Goal: Task Accomplishment & Management: Manage account settings

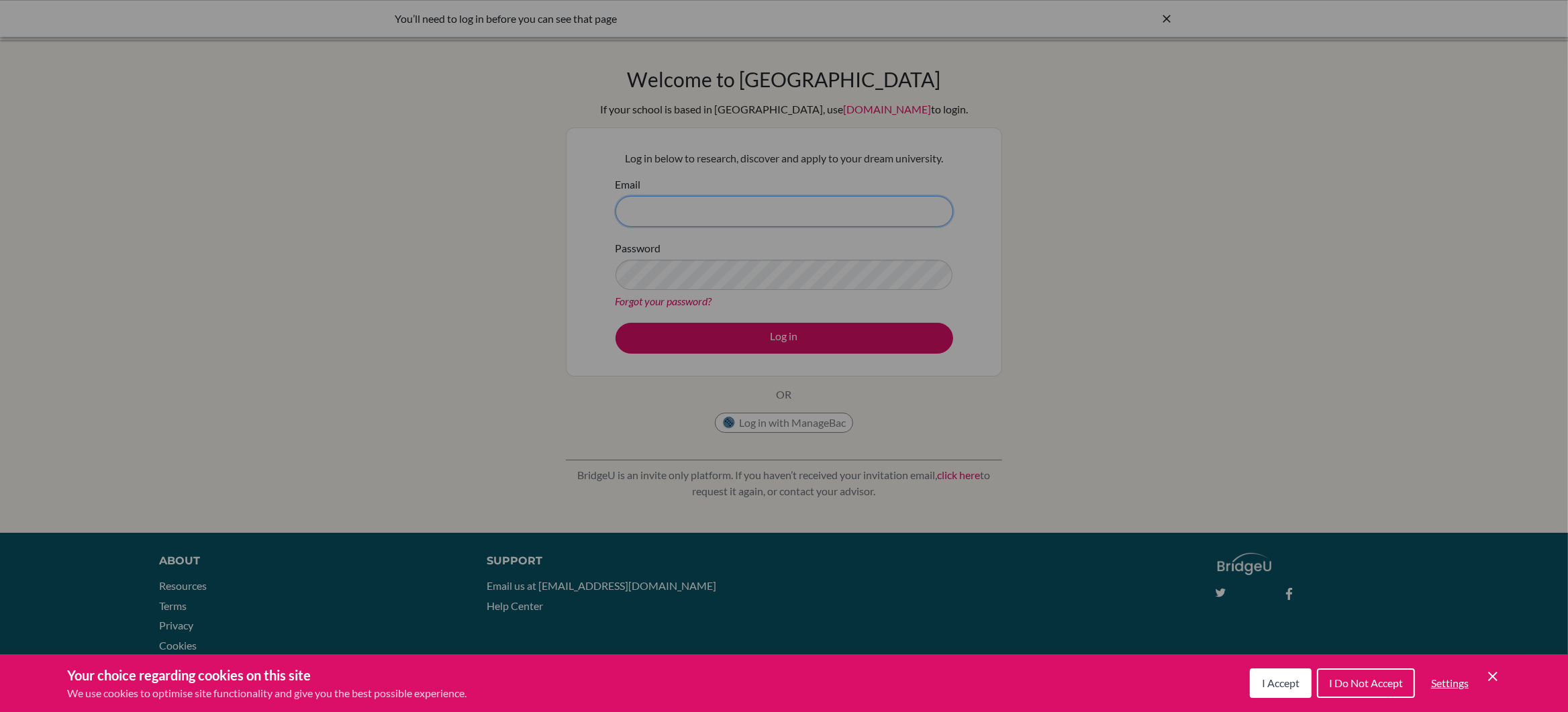
type input "gareth_wailes@ofs.edu.sg"
click at [1279, 683] on span "I Accept" at bounding box center [1281, 683] width 38 height 13
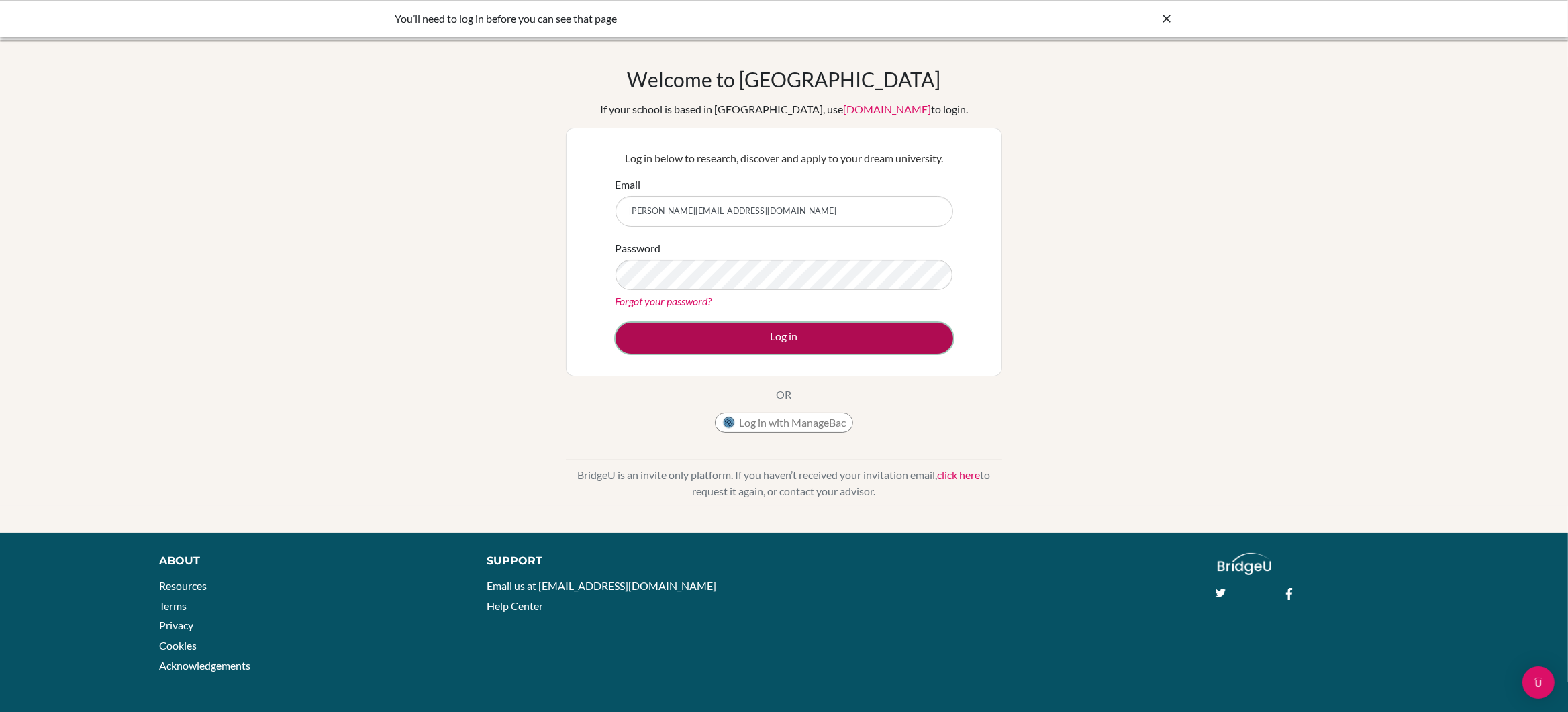
click at [780, 335] on button "Log in" at bounding box center [784, 338] width 337 height 31
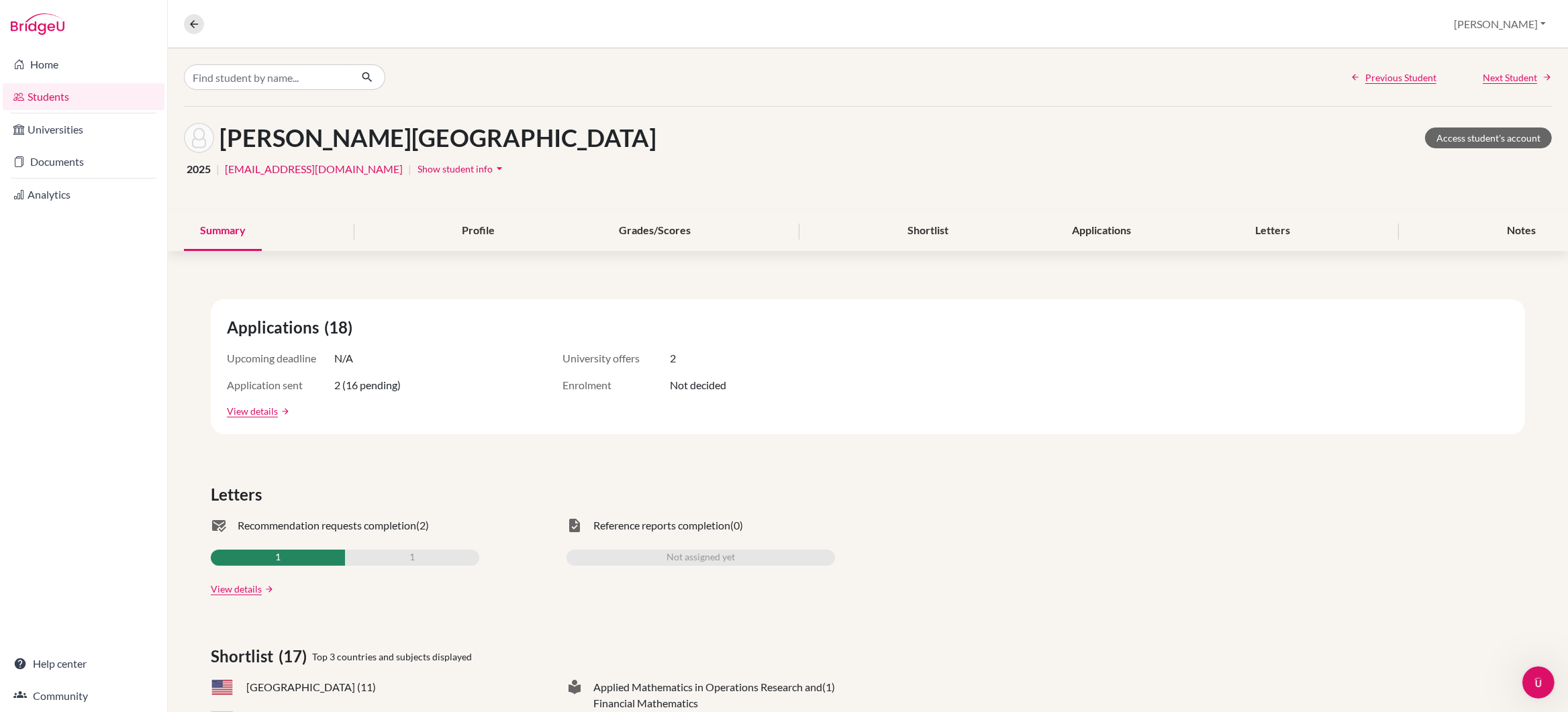
click at [69, 94] on link "Students" at bounding box center [83, 96] width 161 height 27
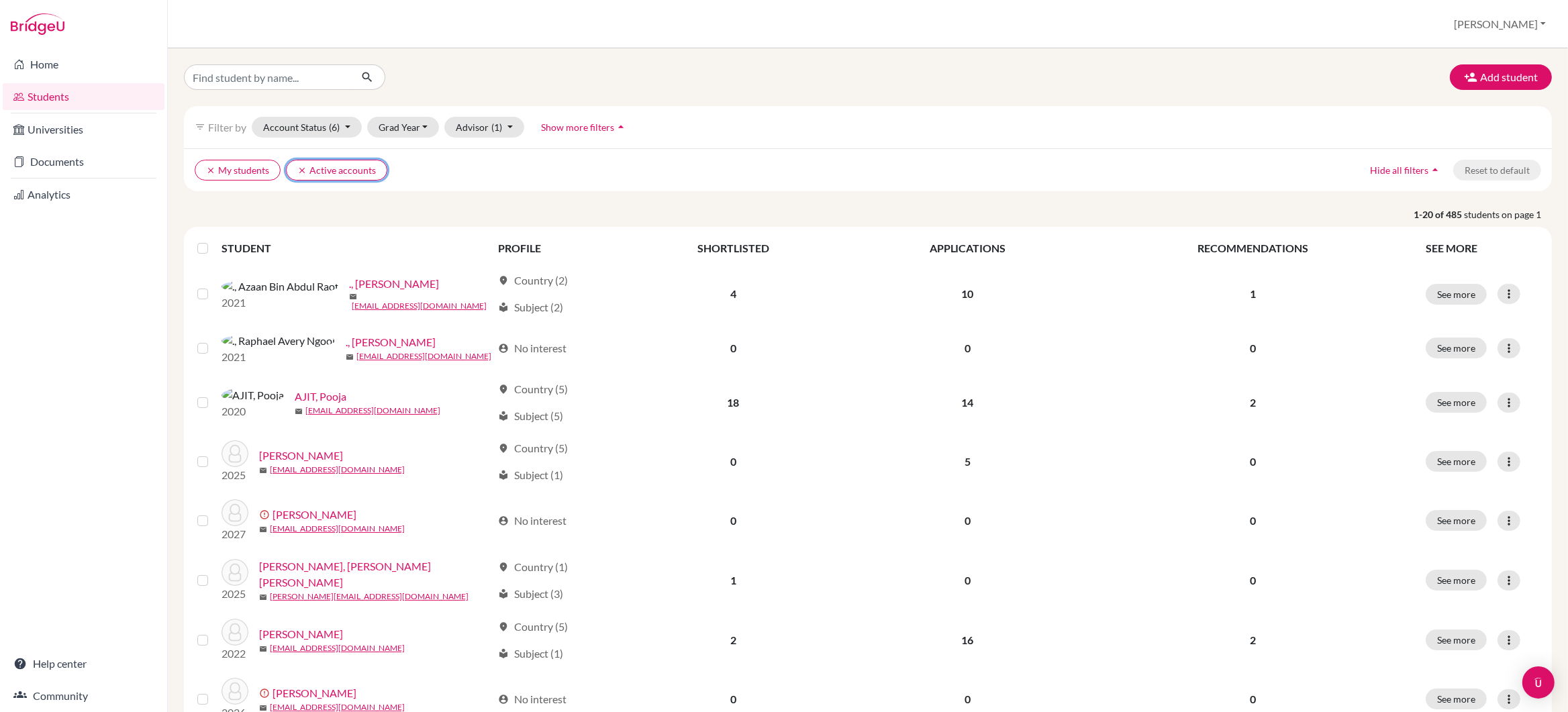
click at [300, 169] on icon "clear" at bounding box center [302, 170] width 10 height 10
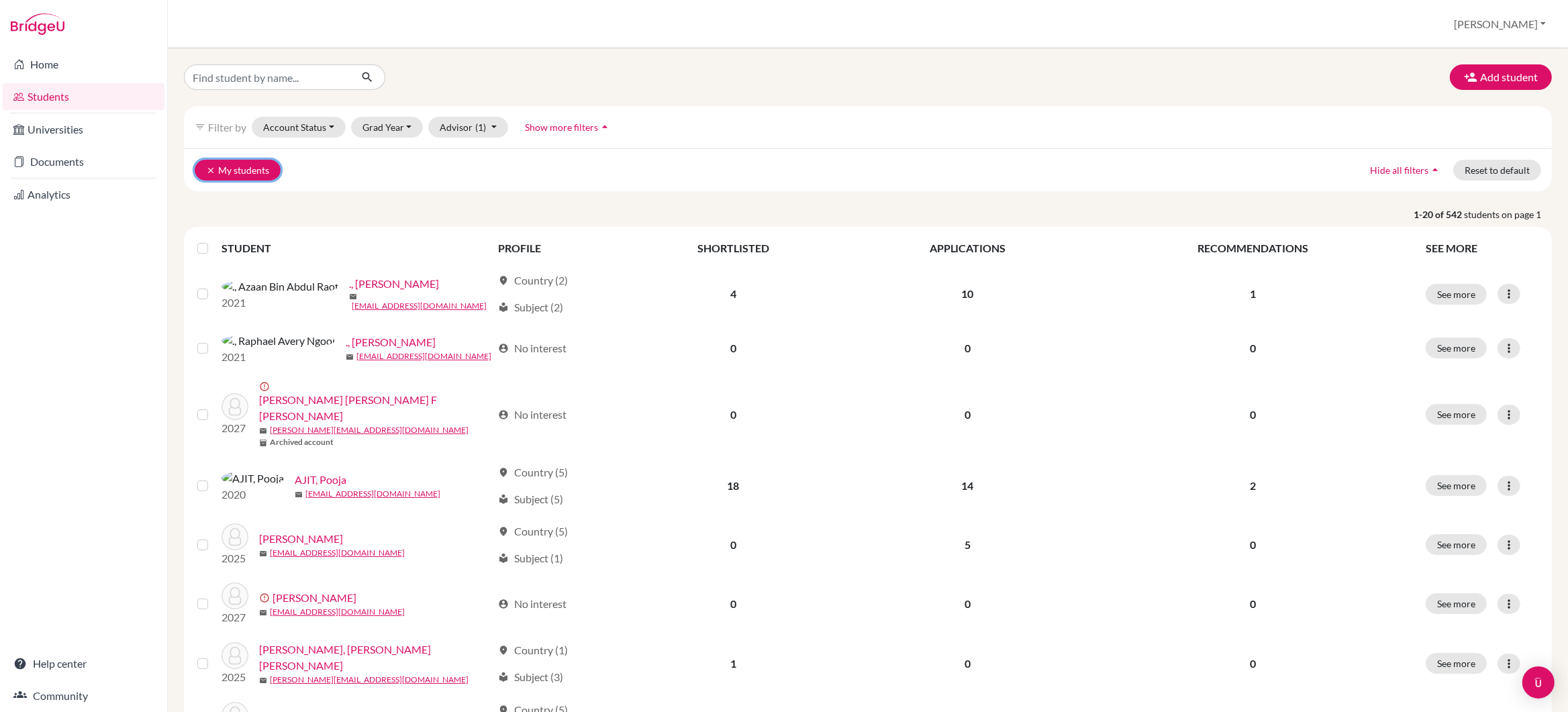
click at [211, 167] on icon "clear" at bounding box center [211, 170] width 10 height 10
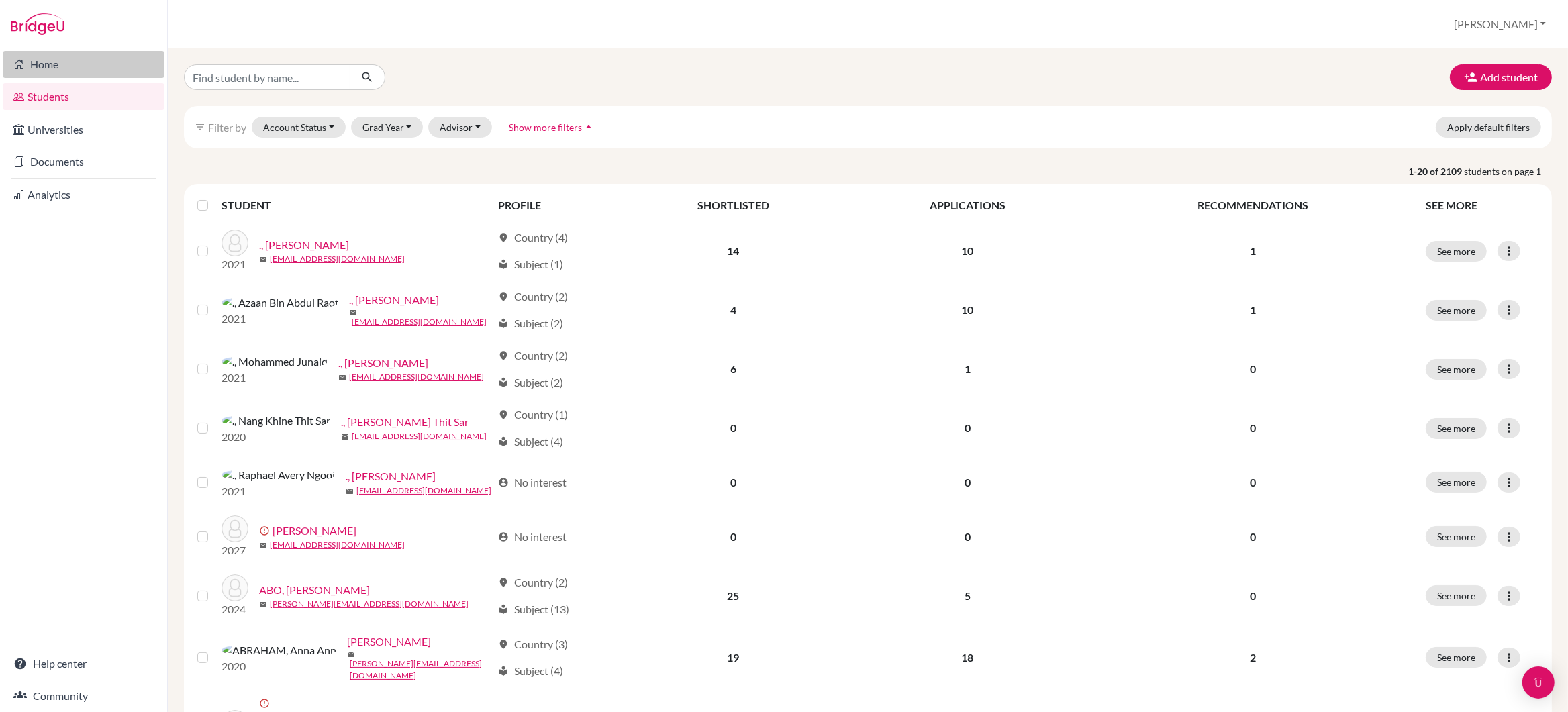
click at [56, 68] on link "Home" at bounding box center [83, 64] width 161 height 27
click at [239, 77] on input "Find student by name..." at bounding box center [267, 77] width 166 height 26
type input "wang zhan"
click at [365, 76] on icon "submit" at bounding box center [367, 77] width 14 height 14
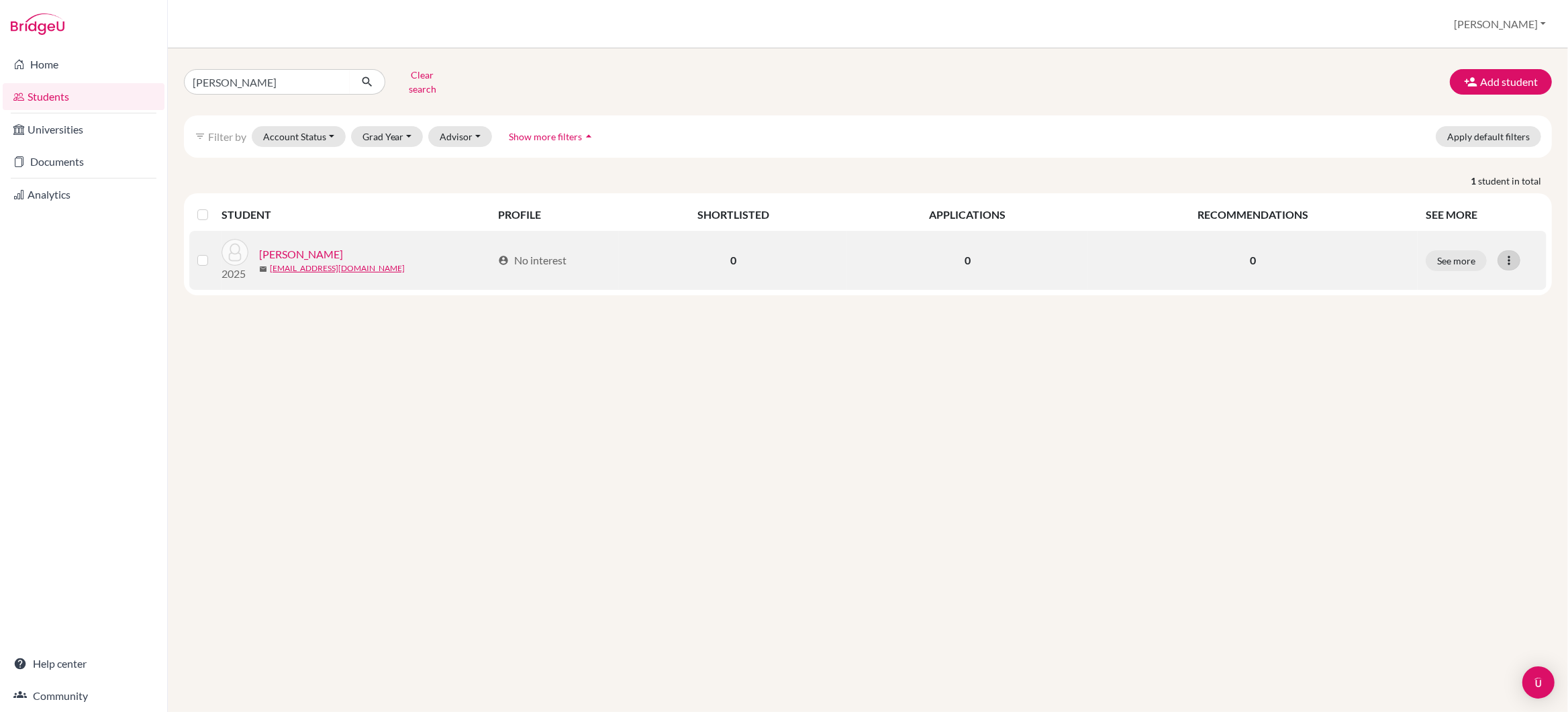
click at [1507, 253] on icon at bounding box center [1508, 260] width 14 height 14
click at [1462, 250] on button "See more" at bounding box center [1457, 261] width 61 height 21
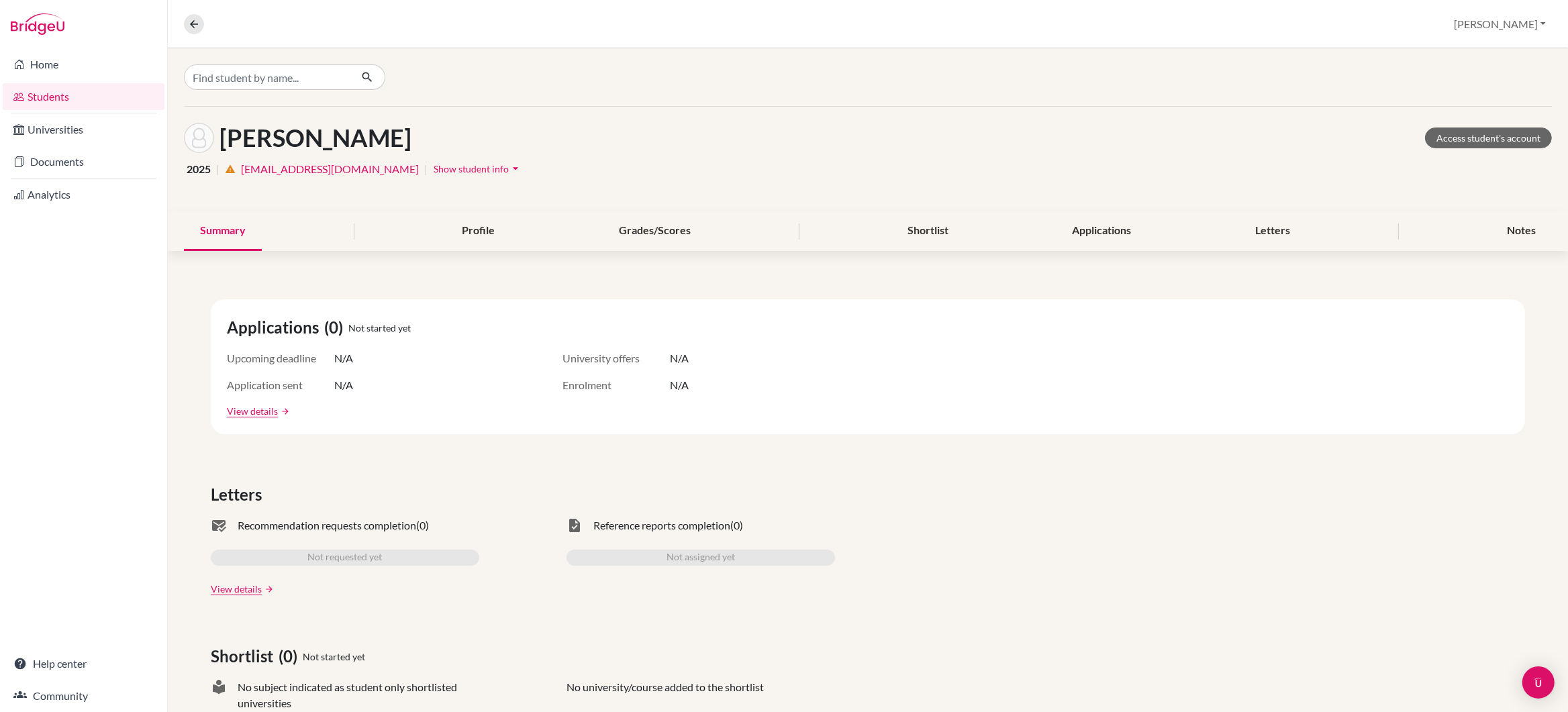
click at [433, 170] on span "Show student info" at bounding box center [470, 169] width 75 height 11
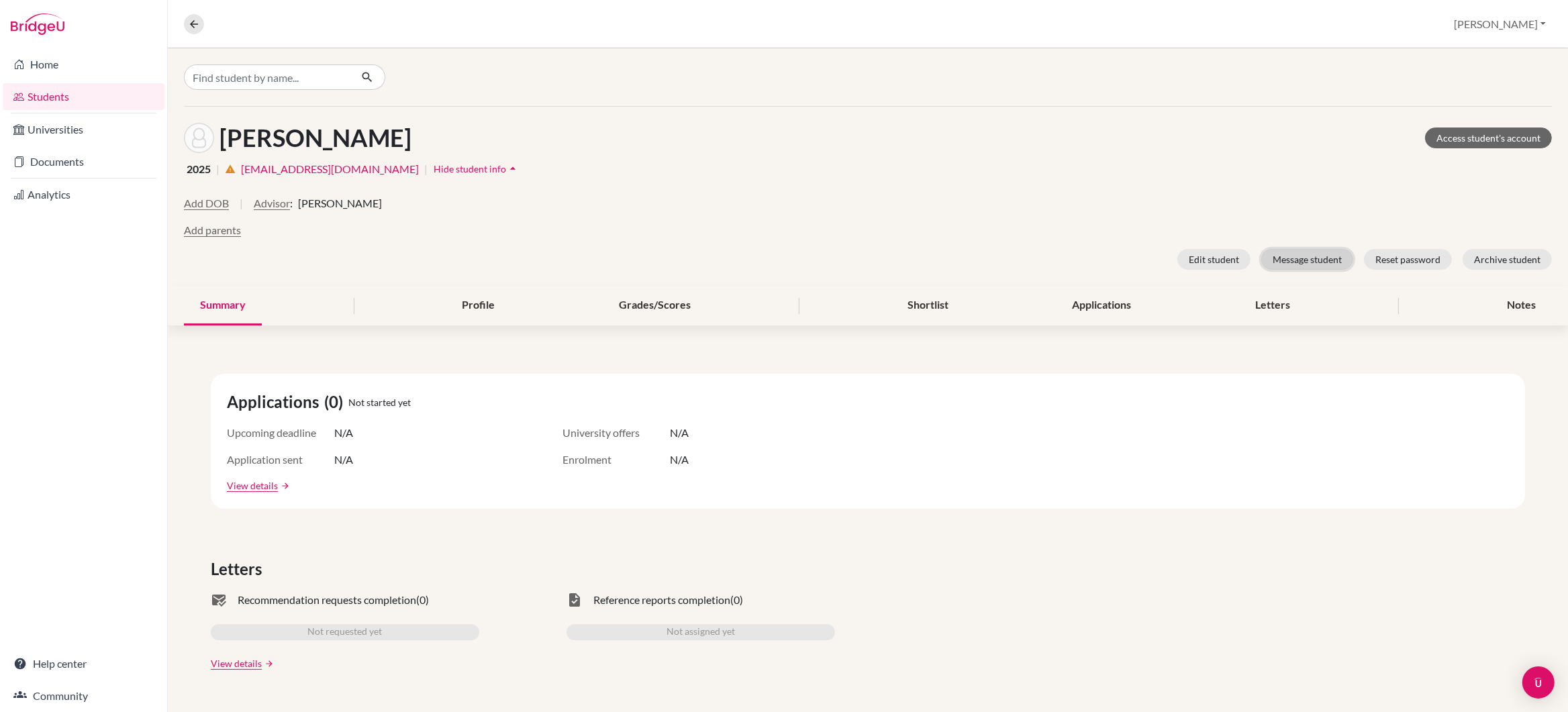
click at [1295, 260] on button "Message student" at bounding box center [1307, 260] width 92 height 21
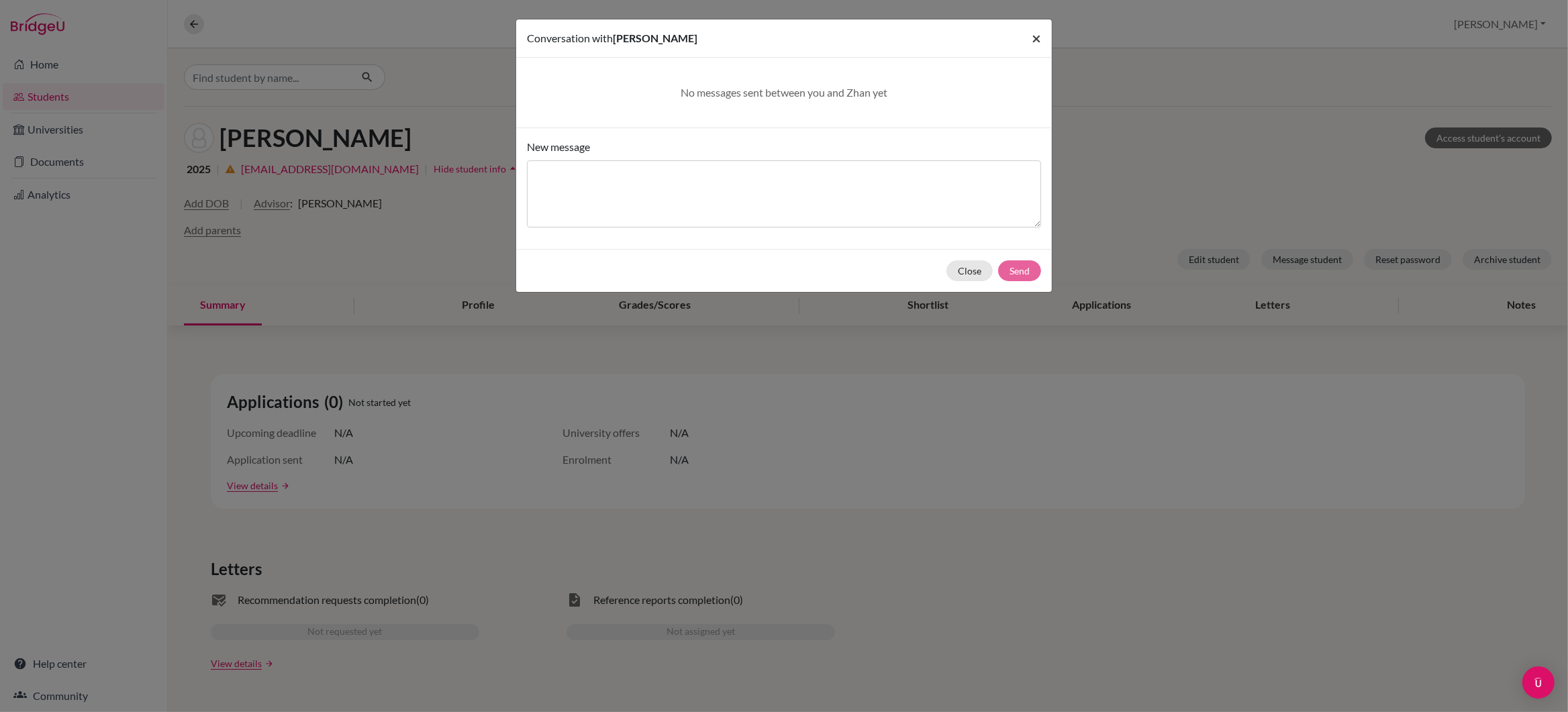
click at [1039, 36] on span "×" at bounding box center [1036, 38] width 10 height 19
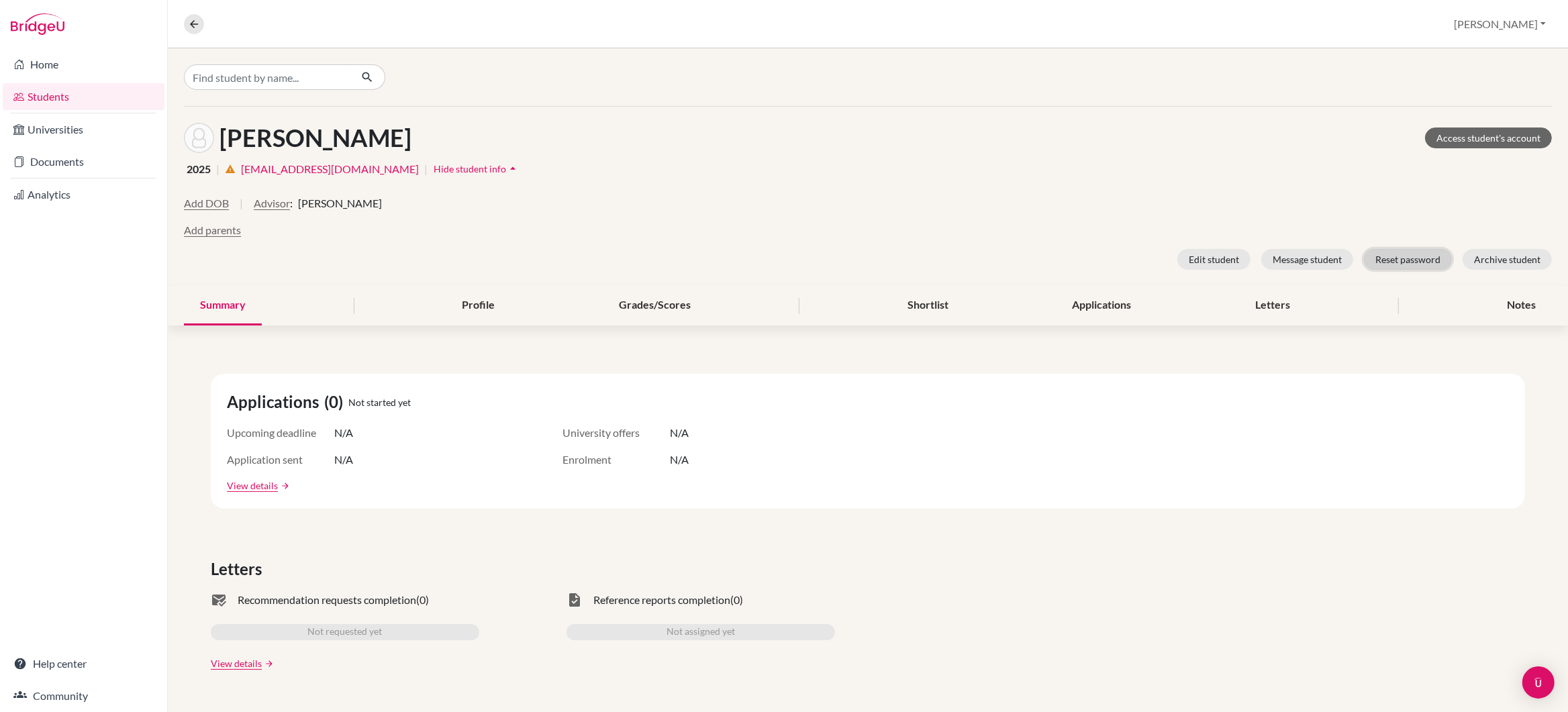
click at [1391, 259] on button "Reset password" at bounding box center [1407, 260] width 88 height 21
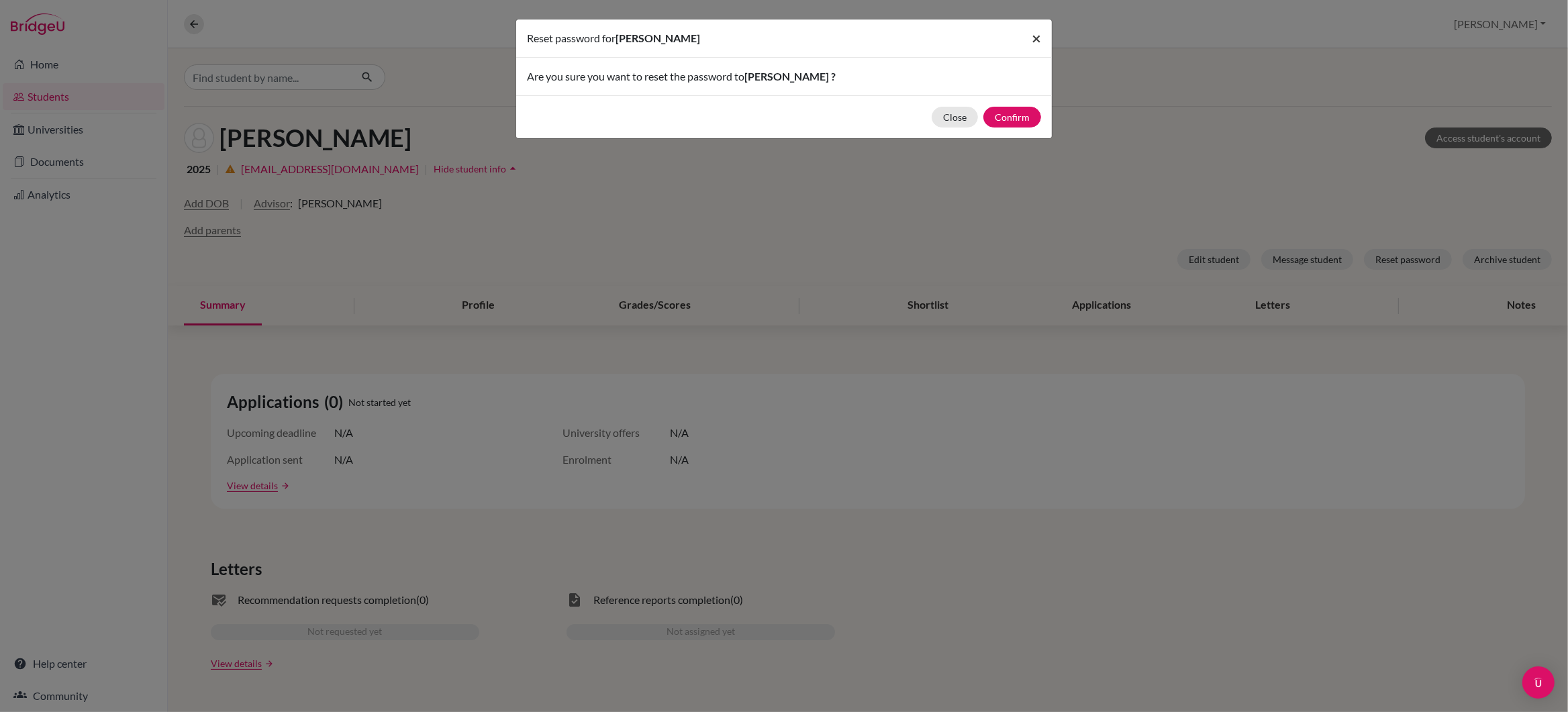
click at [1039, 39] on span "×" at bounding box center [1036, 38] width 10 height 19
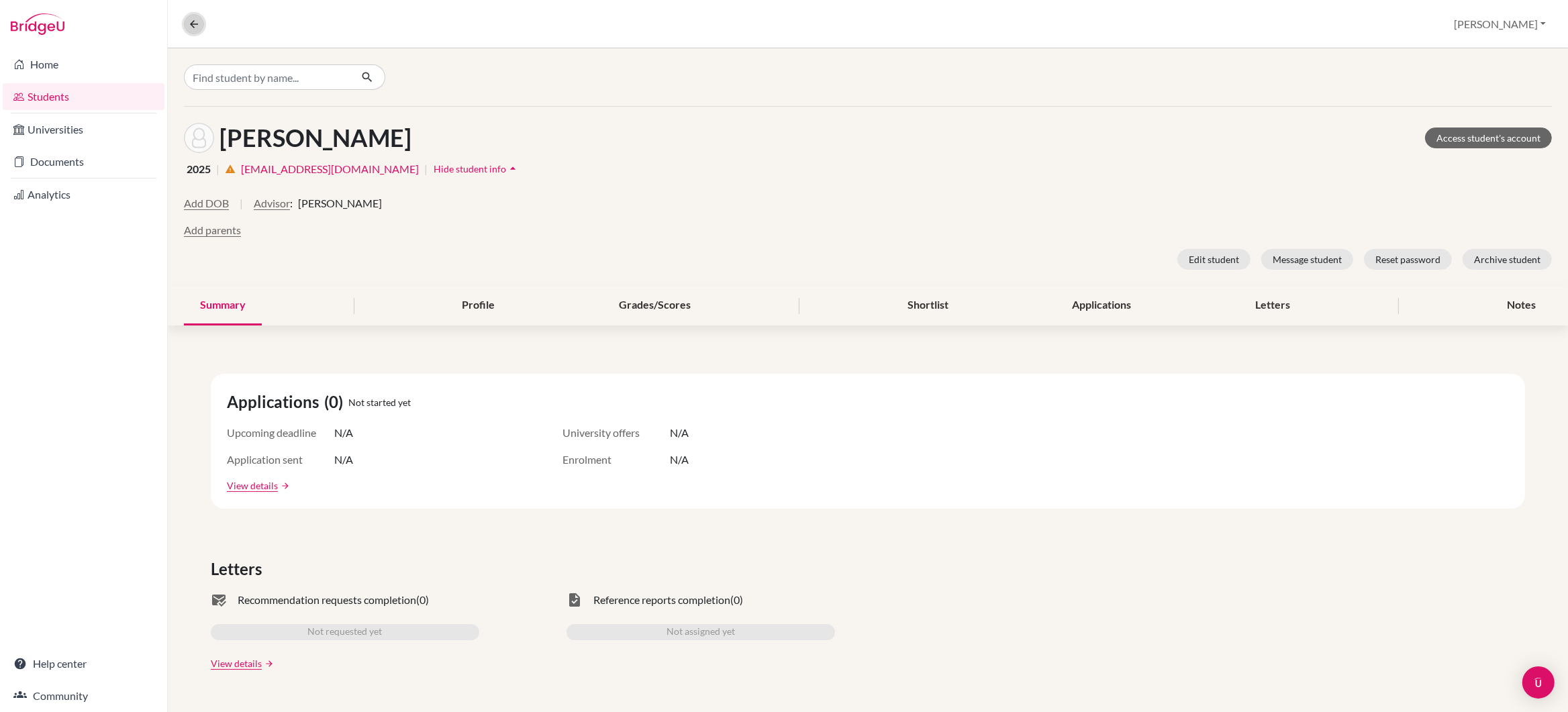
click at [197, 21] on icon at bounding box center [194, 23] width 12 height 12
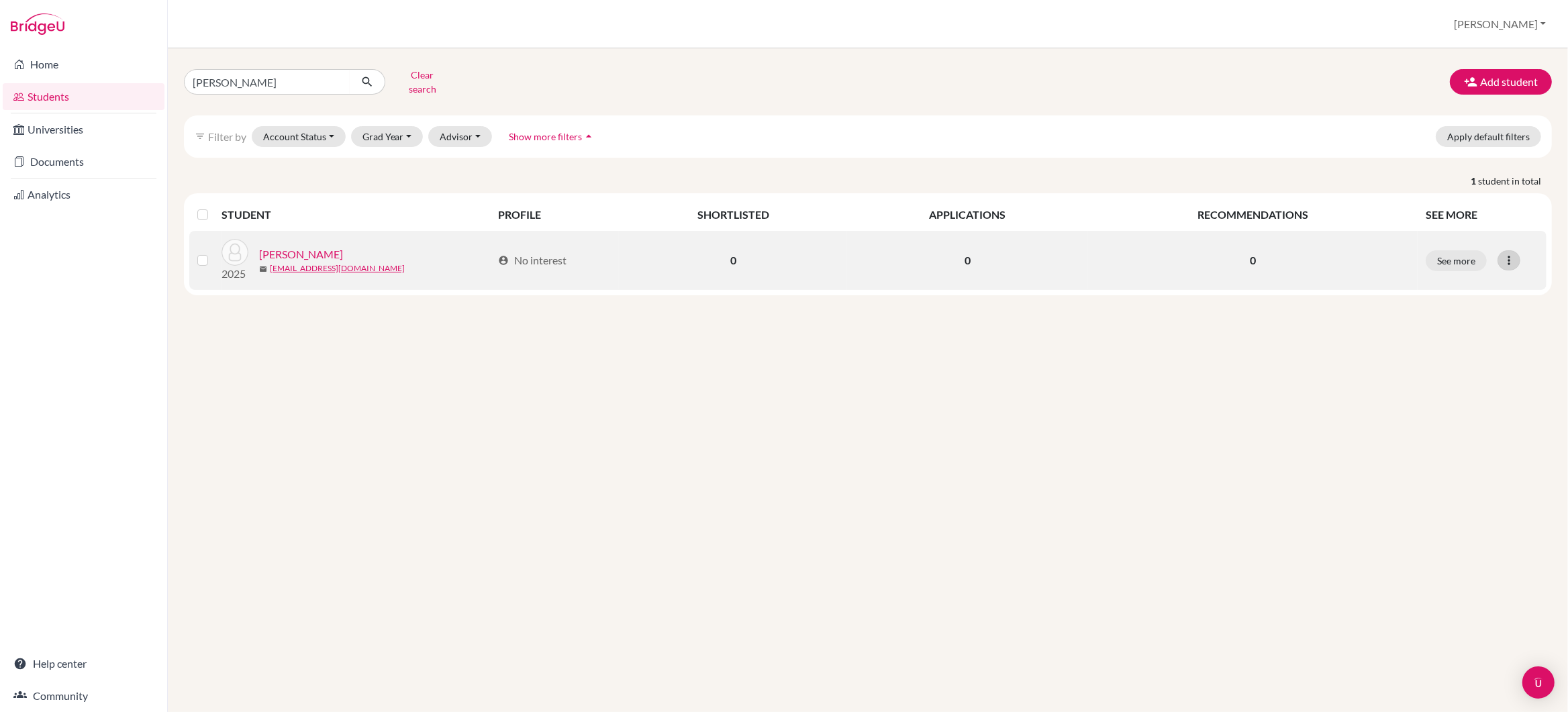
click at [1512, 253] on icon at bounding box center [1508, 260] width 14 height 14
click at [1509, 253] on icon at bounding box center [1508, 260] width 14 height 14
click at [1461, 323] on button "Reset Password" at bounding box center [1451, 332] width 106 height 22
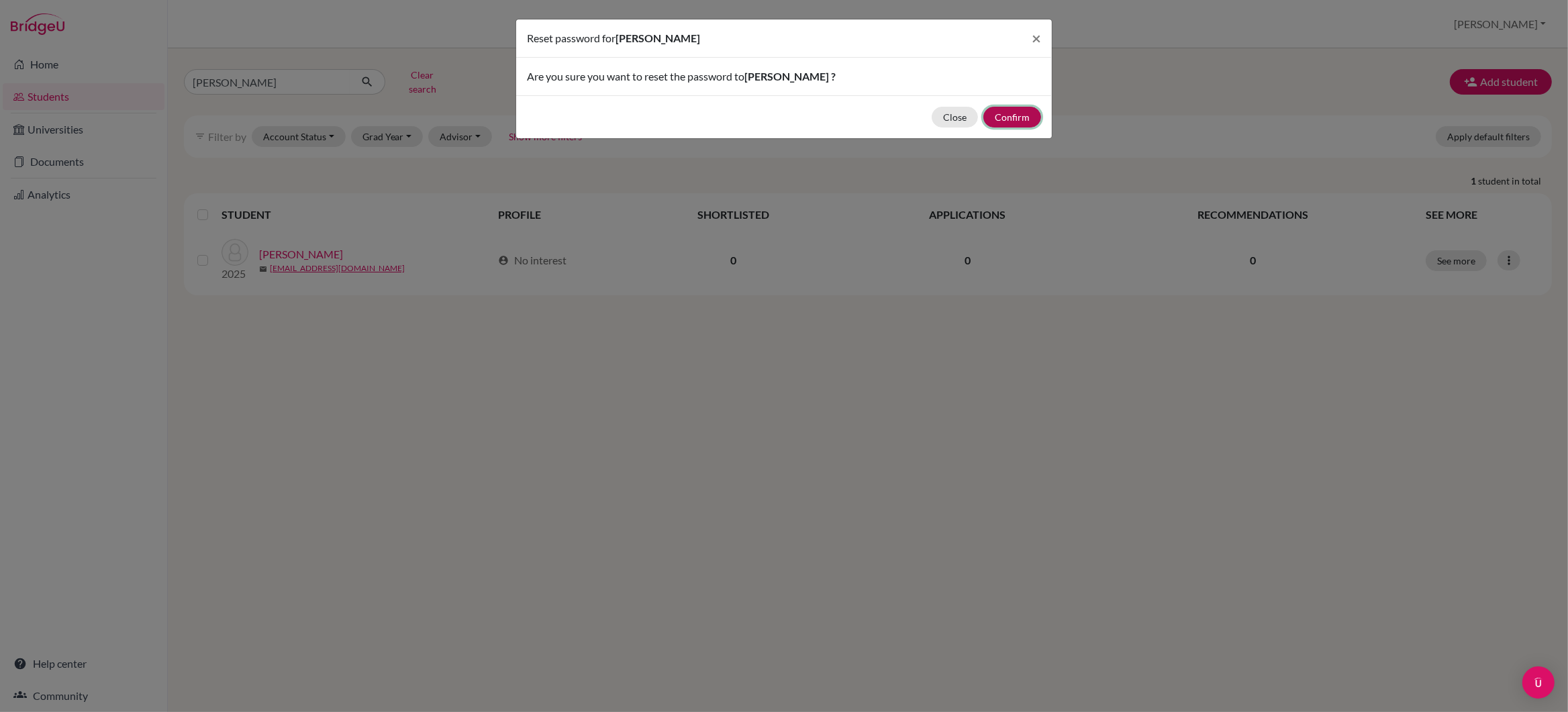
click at [1007, 114] on button "Confirm" at bounding box center [1013, 117] width 58 height 21
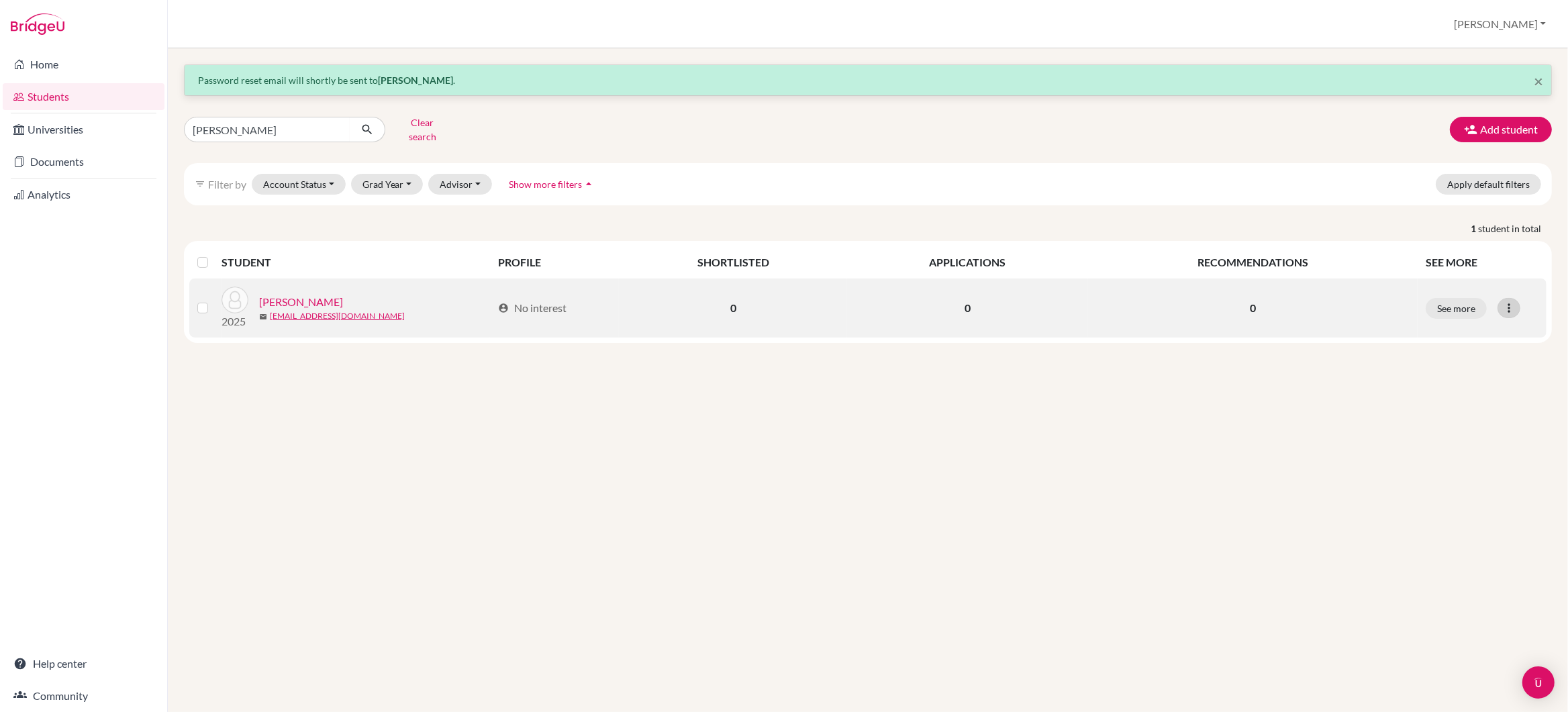
click at [1503, 301] on icon at bounding box center [1508, 308] width 14 height 14
click at [1468, 327] on button "Edit student" at bounding box center [1451, 337] width 106 height 22
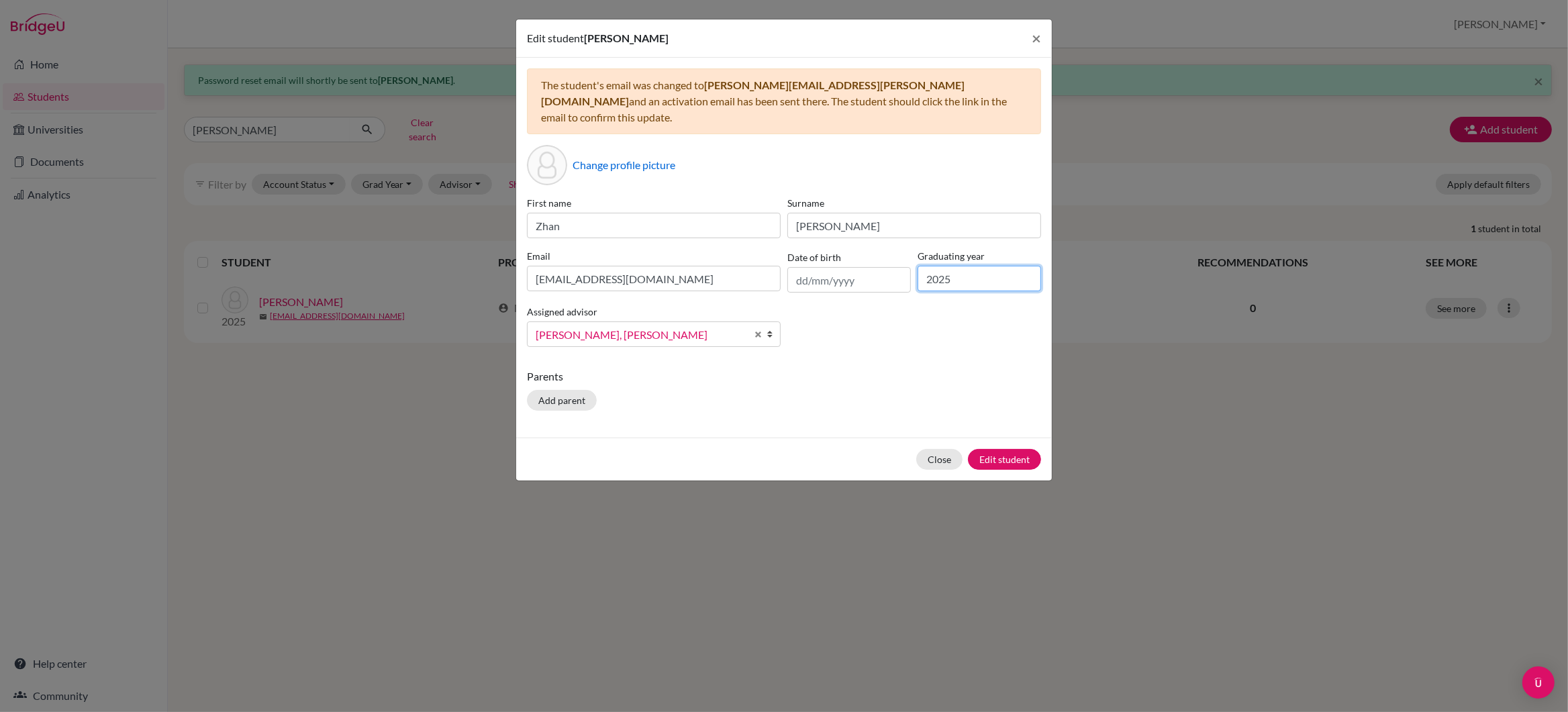
click at [972, 267] on input "2025" at bounding box center [979, 279] width 123 height 26
type input "2026"
click at [995, 449] on button "Edit student" at bounding box center [1004, 459] width 73 height 21
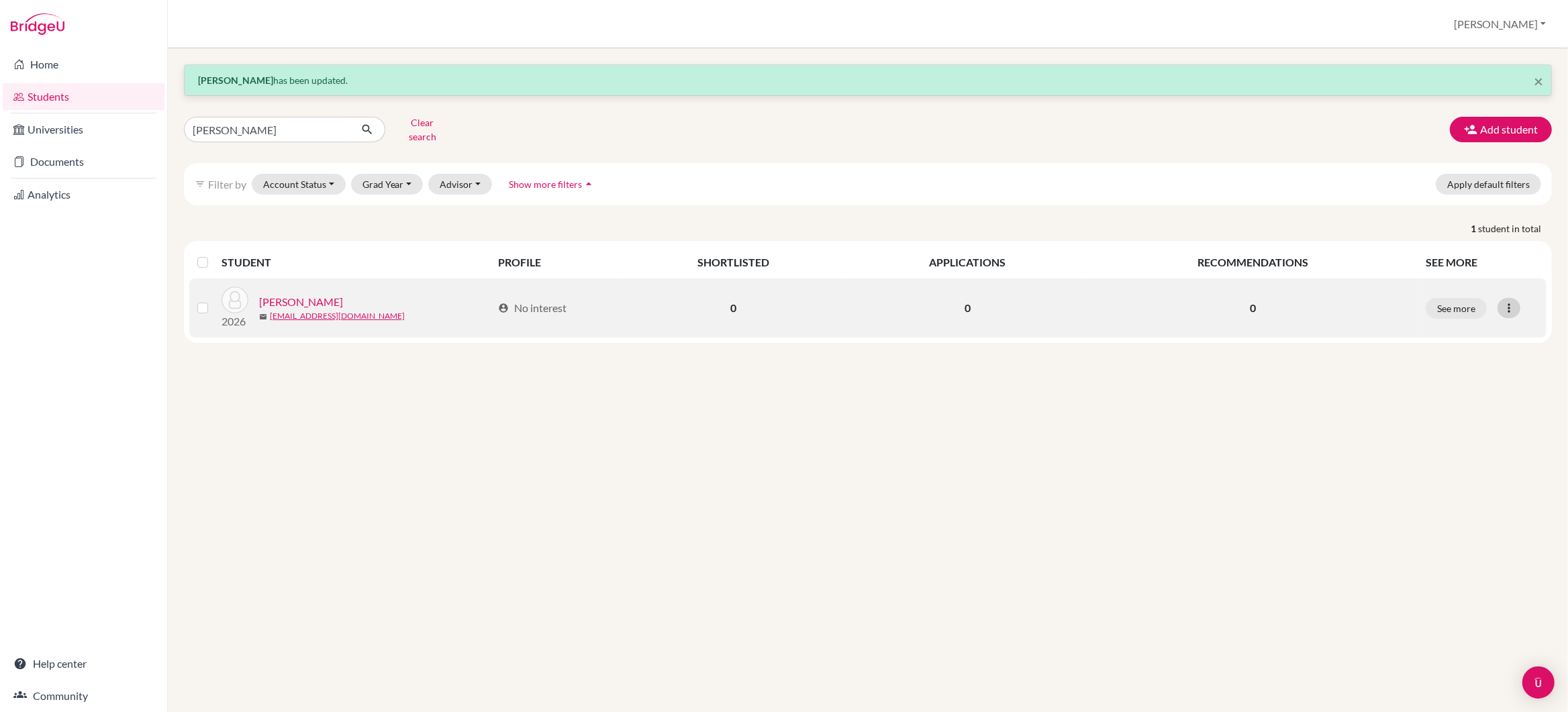
click at [1507, 301] on icon at bounding box center [1508, 308] width 14 height 14
click at [1428, 326] on button "Edit student" at bounding box center [1451, 337] width 106 height 22
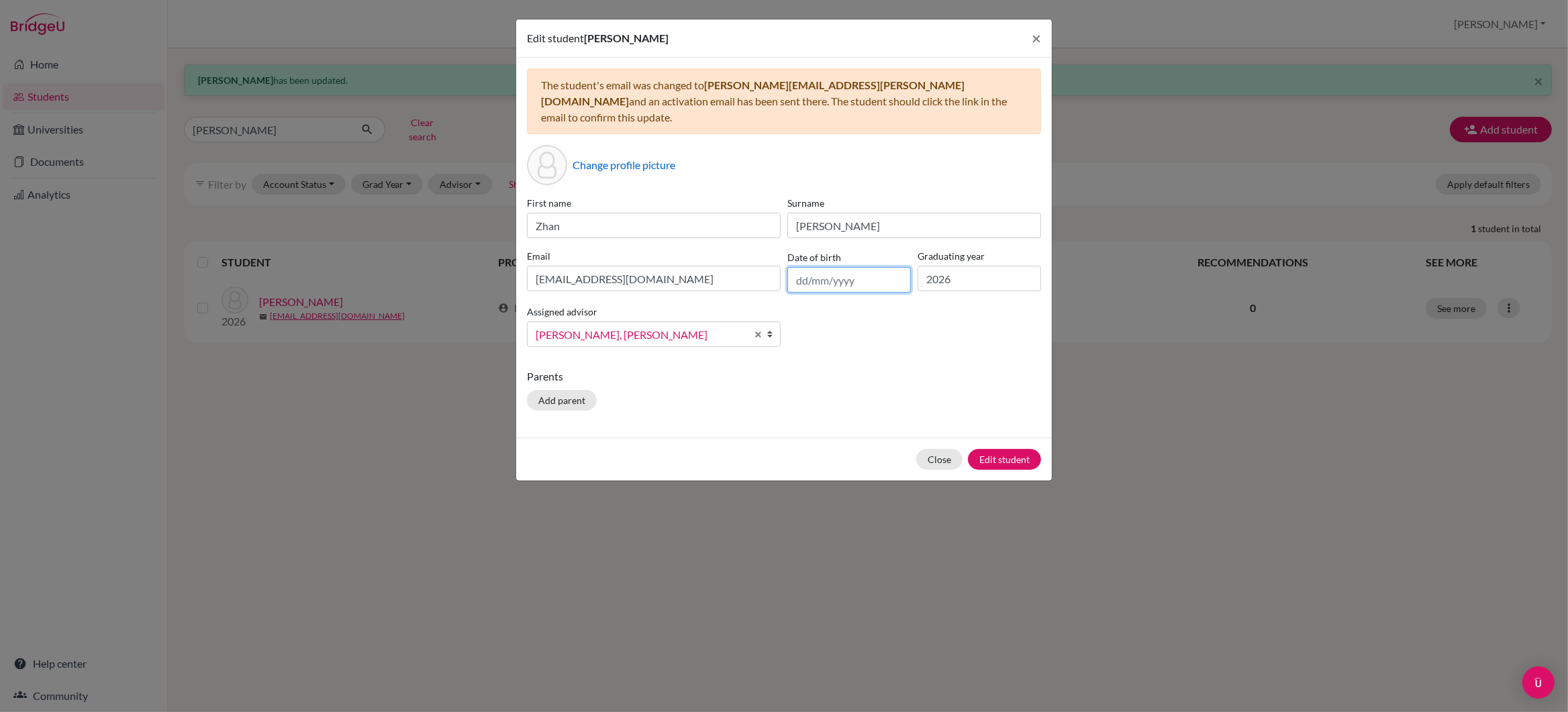
click at [830, 270] on input "text" at bounding box center [849, 280] width 123 height 26
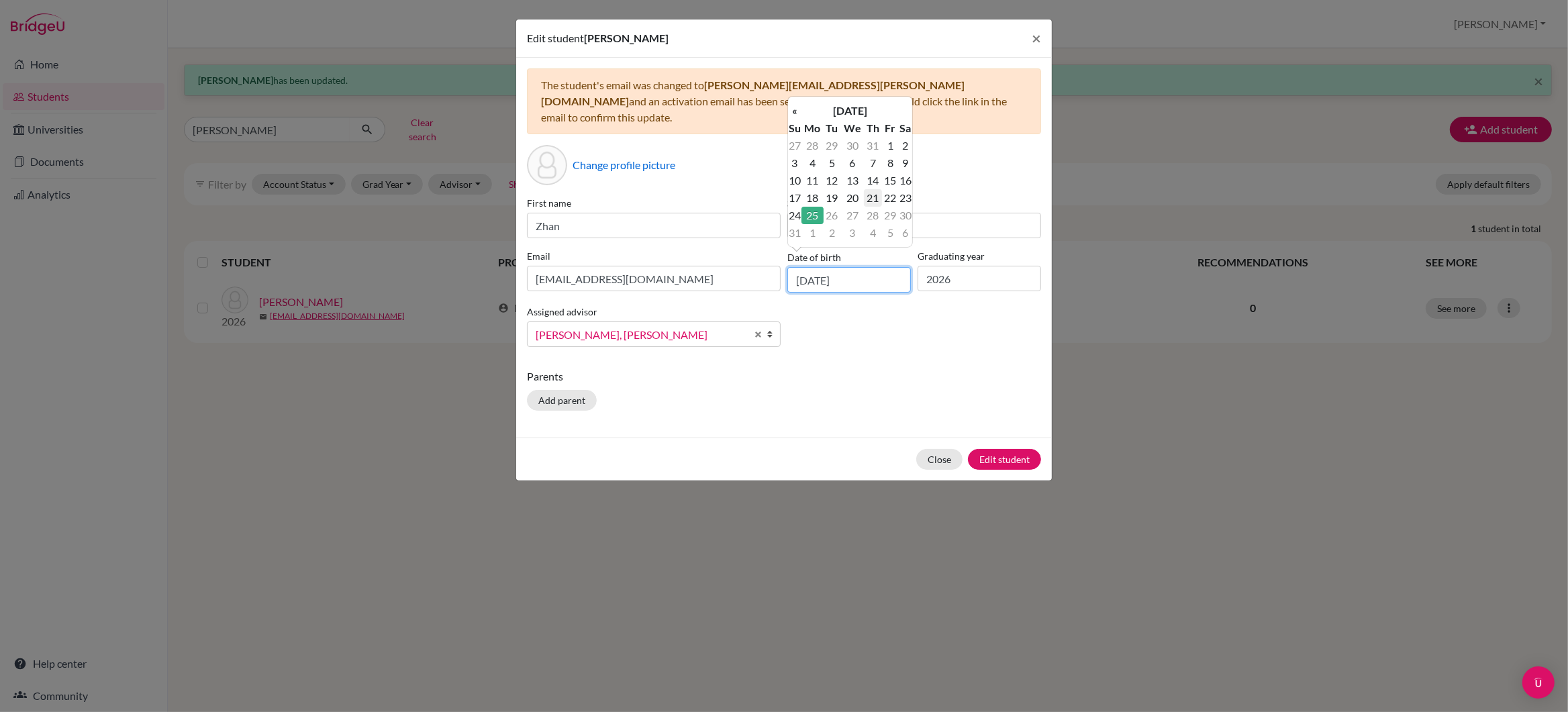
click at [808, 267] on input "25/08/2025" at bounding box center [849, 280] width 123 height 26
click at [822, 267] on input "16/08/2025" at bounding box center [849, 280] width 123 height 26
click at [863, 268] on input "16/07/2025" at bounding box center [849, 280] width 123 height 26
type input "16/07/2006"
click at [1005, 449] on button "Edit student" at bounding box center [1004, 459] width 73 height 21
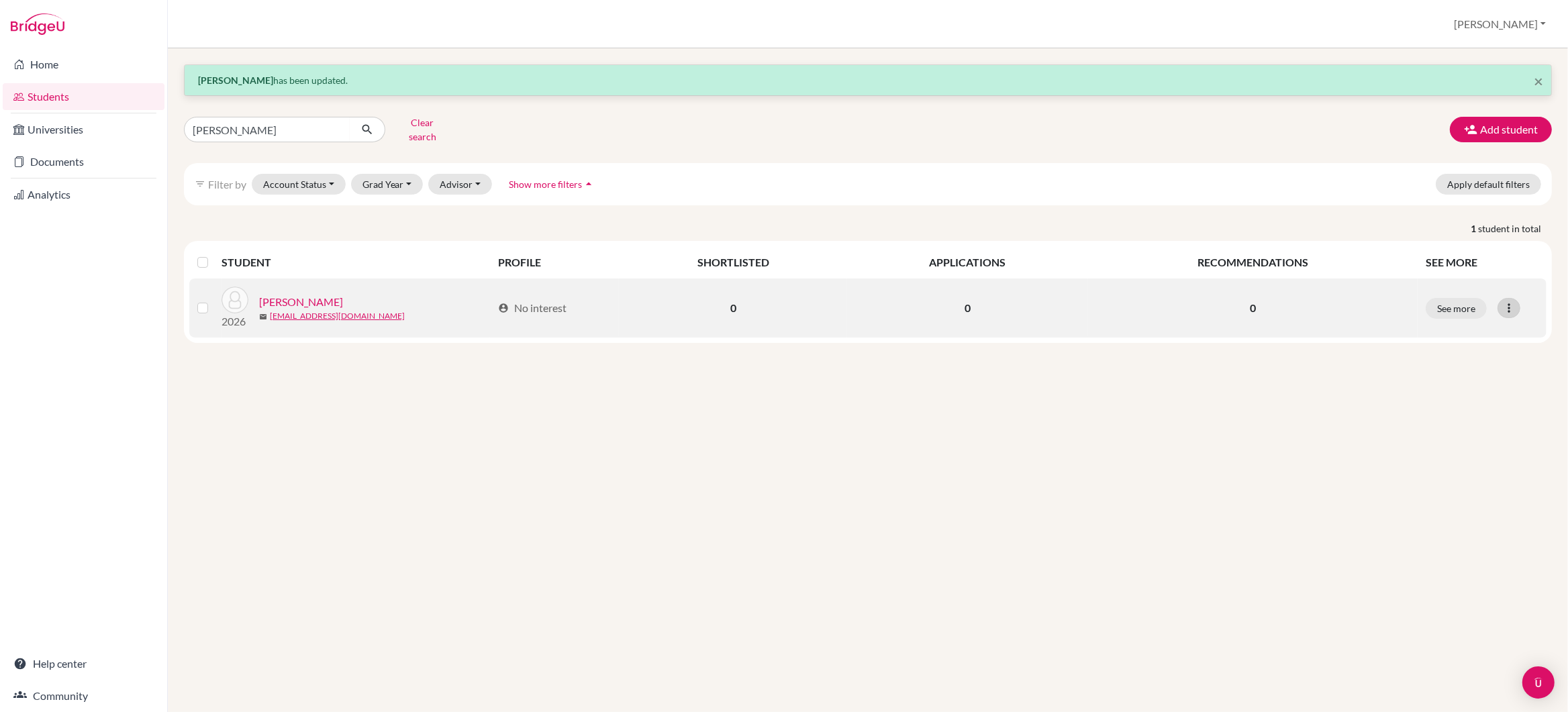
click at [1507, 301] on icon at bounding box center [1508, 308] width 14 height 14
click at [1464, 332] on button "Edit student" at bounding box center [1451, 337] width 106 height 22
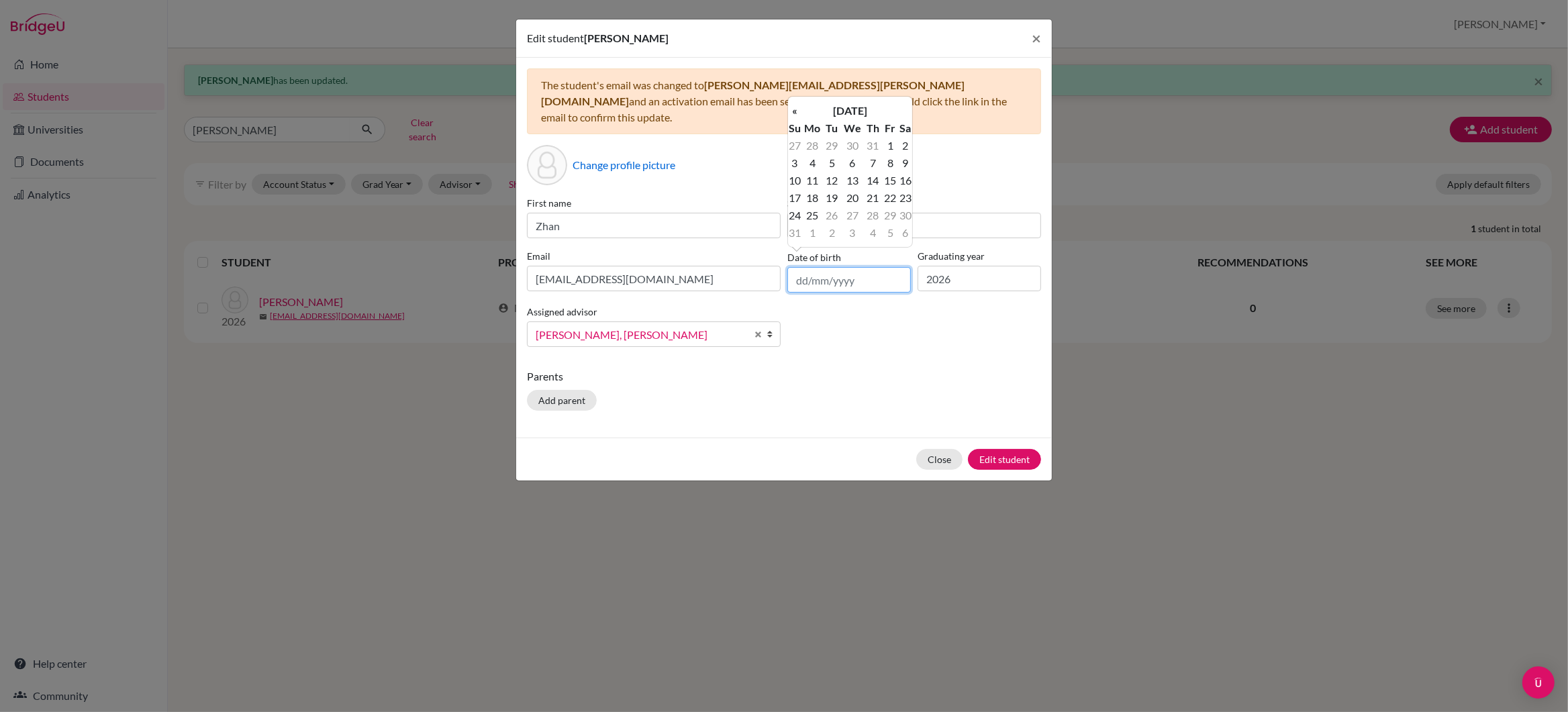
click at [800, 267] on input "text" at bounding box center [849, 280] width 123 height 26
type input "2"
type input "16/07/2006"
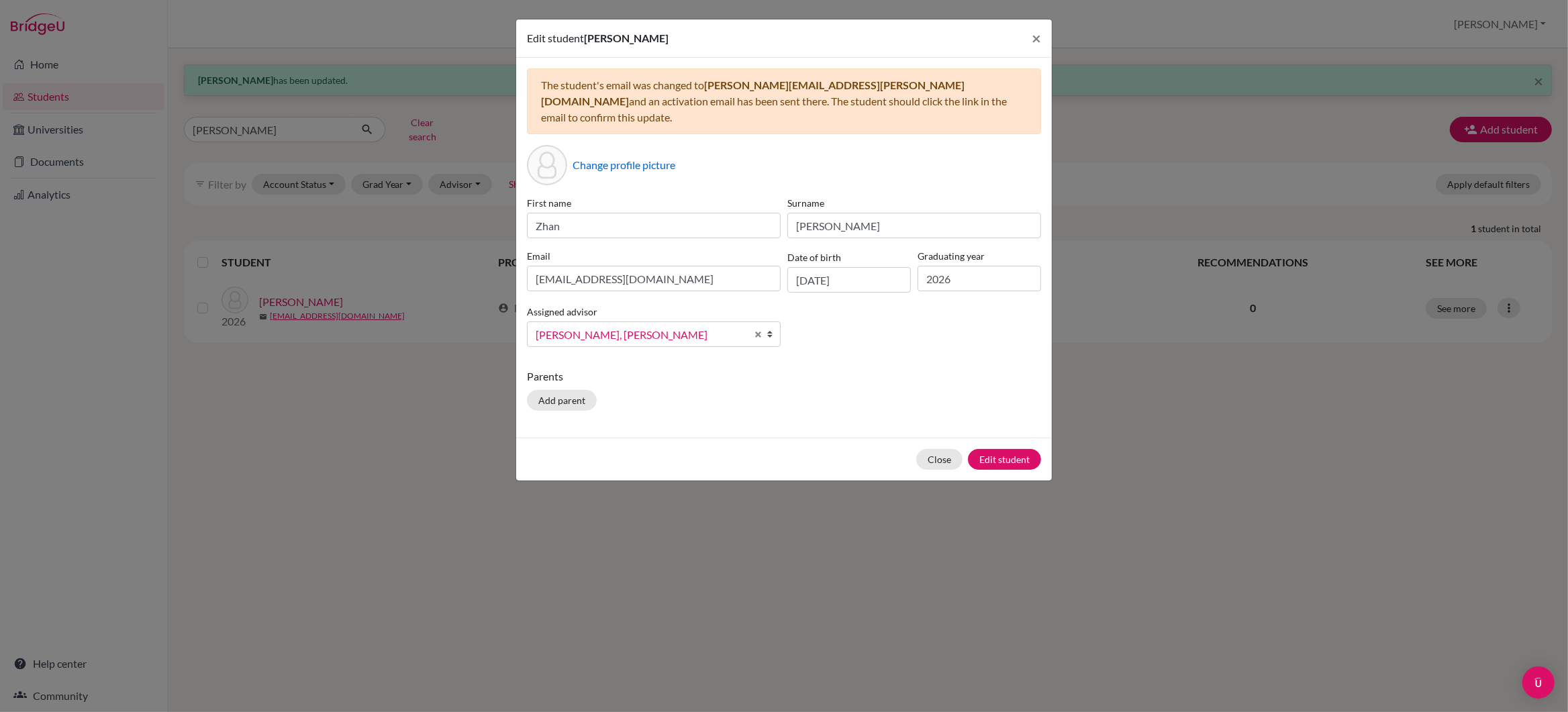
click at [764, 350] on div "The student's email was changed to wang.zahn@my.ofs.edu.sg and an activation em…" at bounding box center [784, 248] width 536 height 380
click at [770, 322] on b at bounding box center [773, 334] width 14 height 24
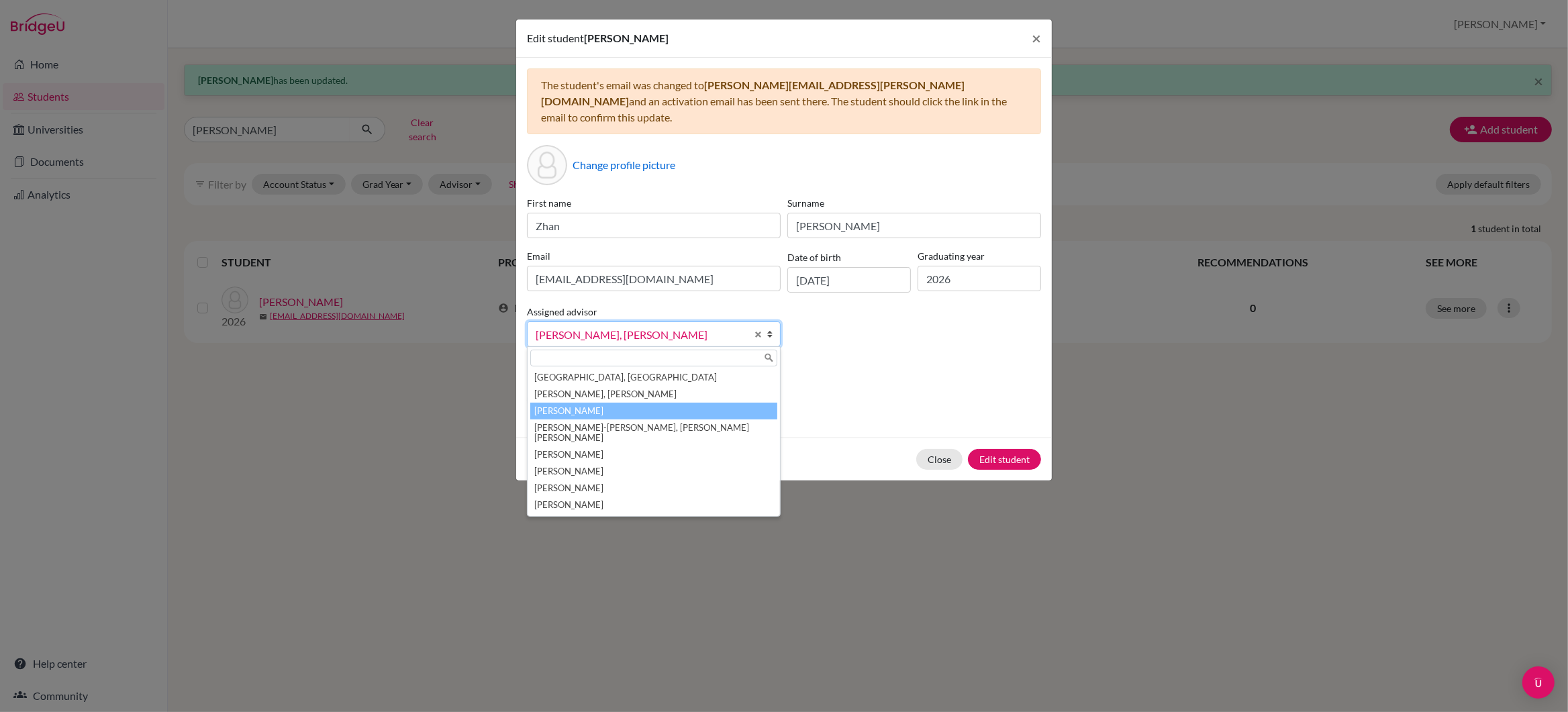
click at [604, 403] on li "[PERSON_NAME]" at bounding box center [654, 411] width 247 height 17
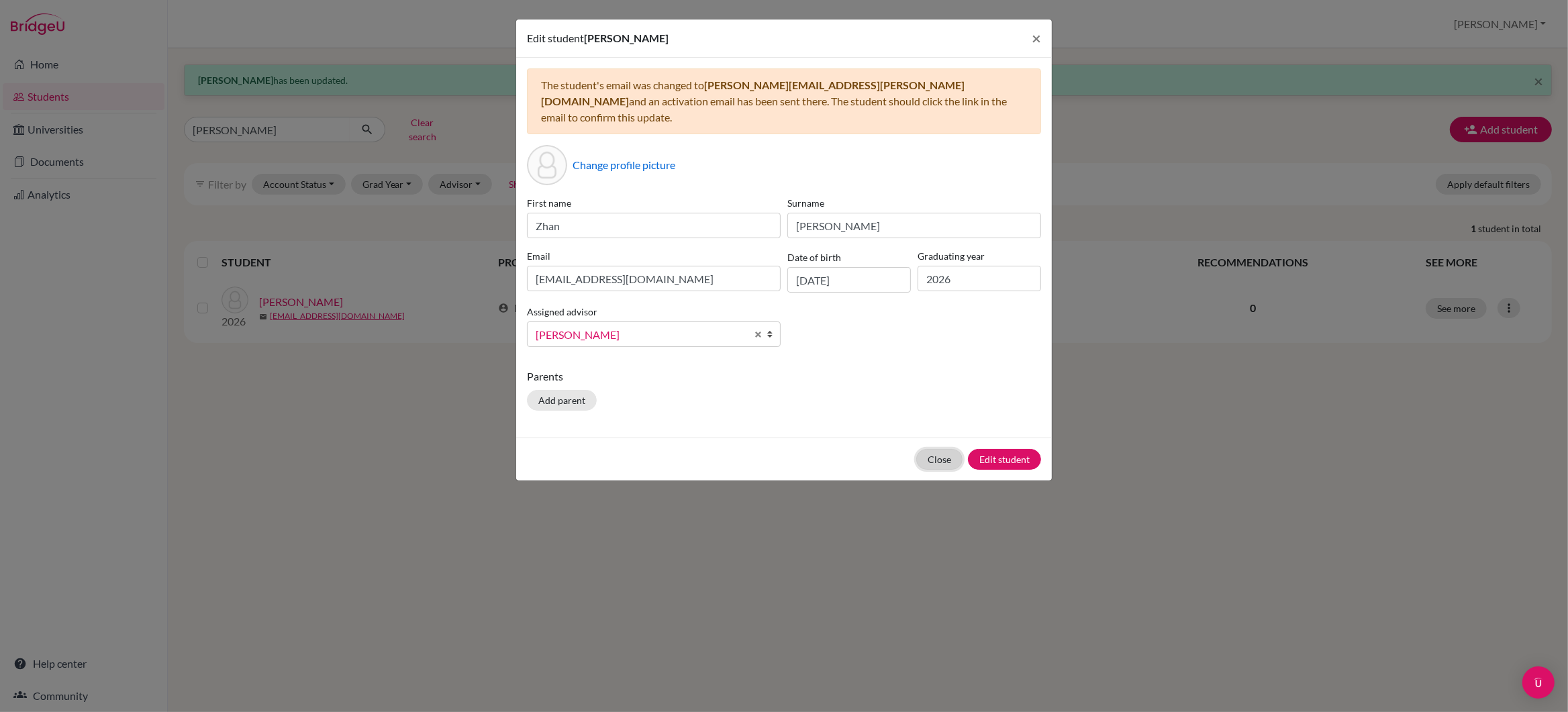
click at [938, 449] on button "Close" at bounding box center [939, 459] width 46 height 21
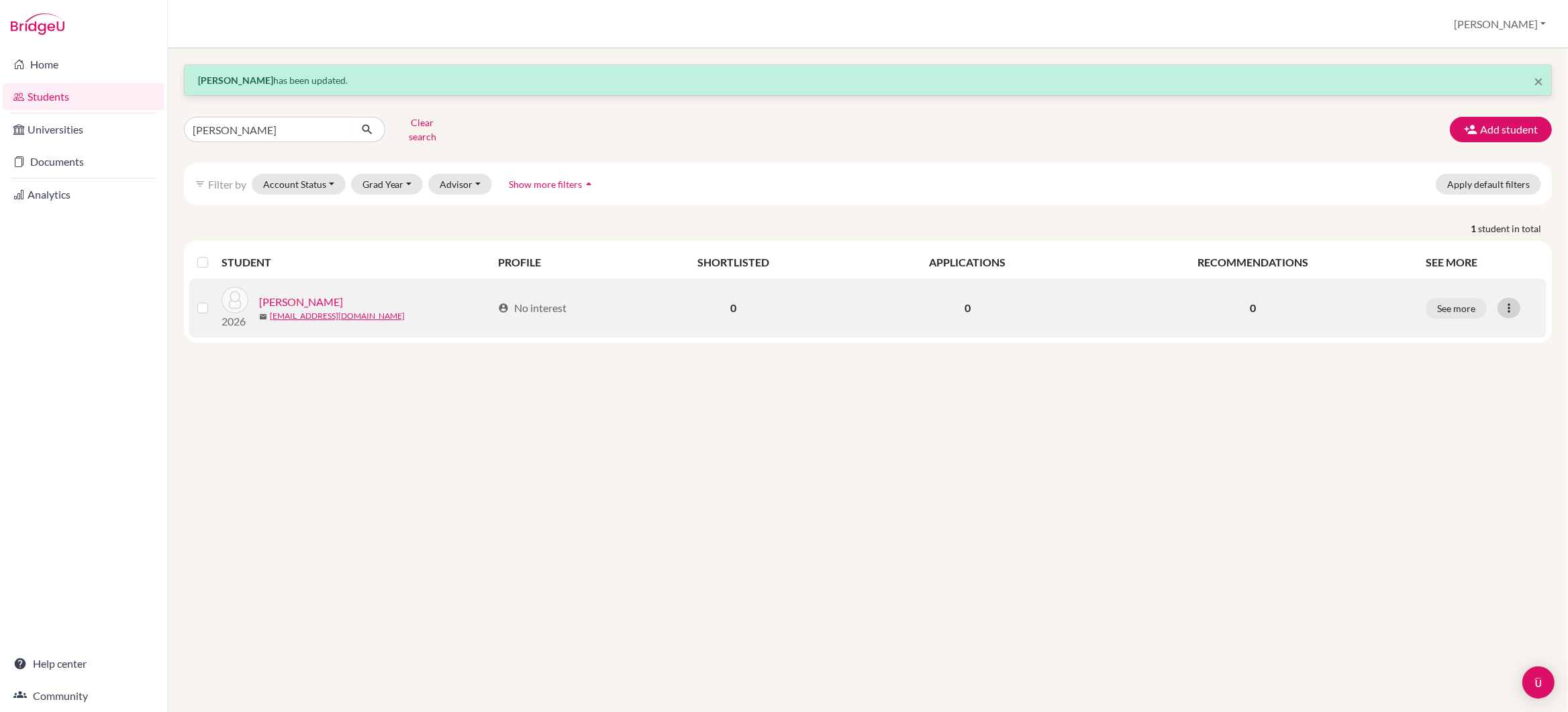
click at [1514, 301] on icon at bounding box center [1508, 308] width 14 height 14
click at [1434, 331] on button "Edit student" at bounding box center [1451, 337] width 106 height 22
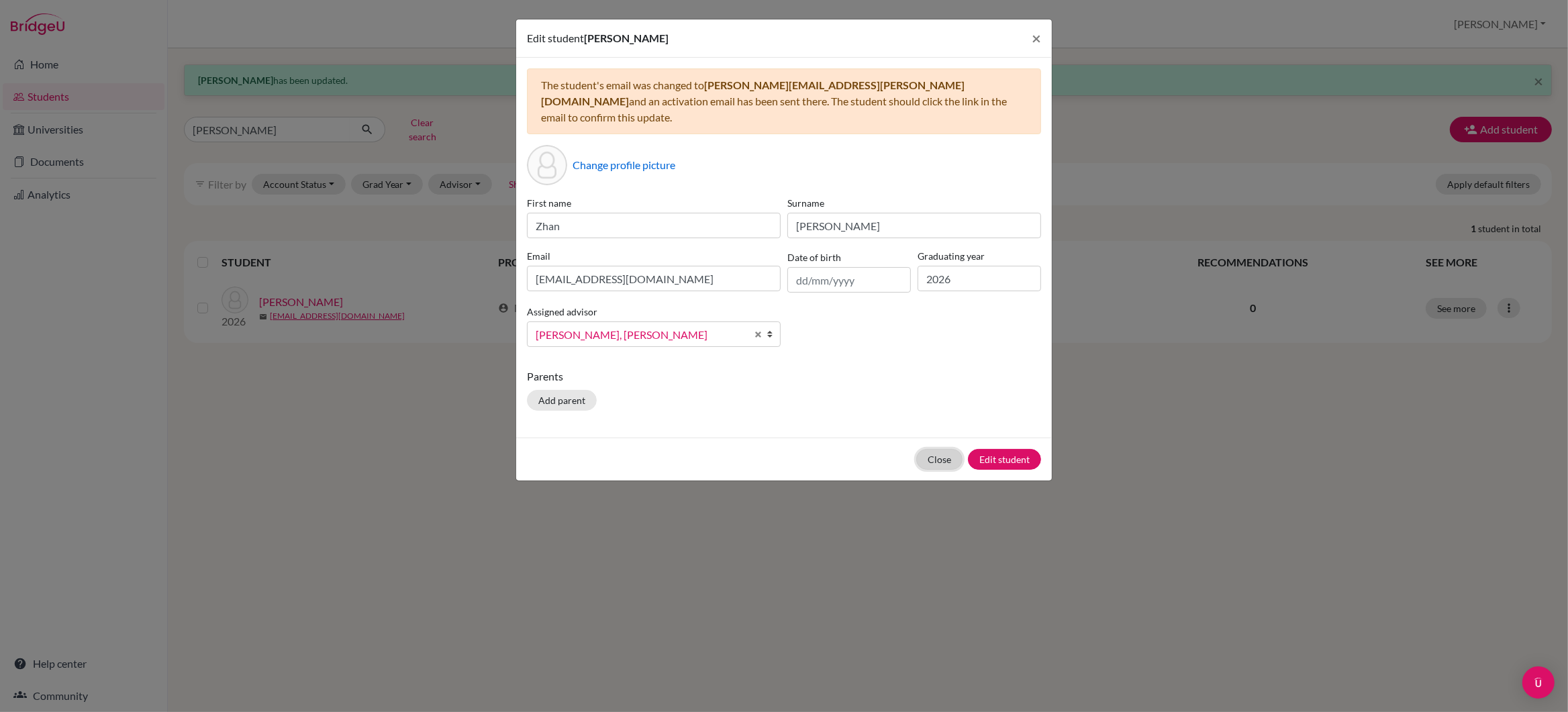
click at [930, 449] on button "Close" at bounding box center [939, 459] width 46 height 21
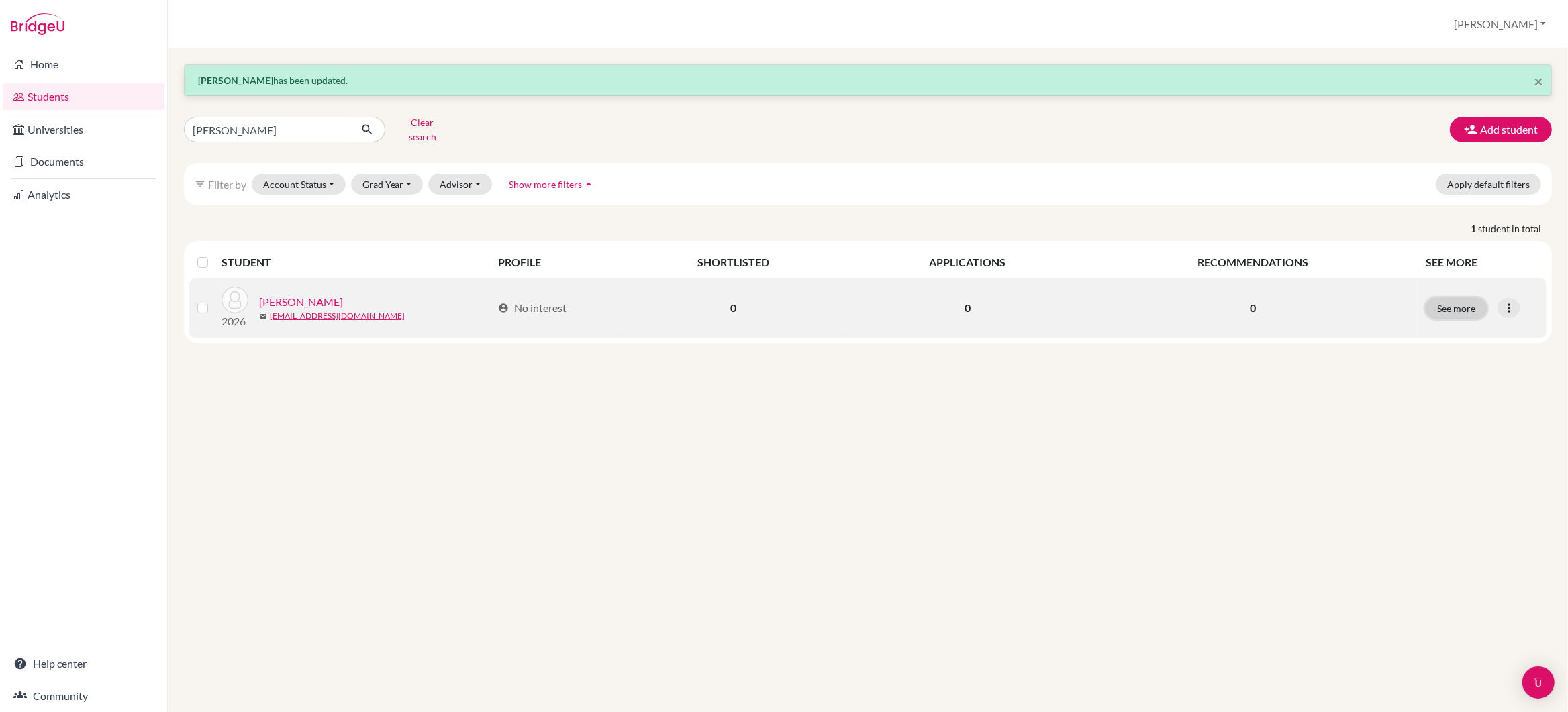
click at [1464, 299] on button "See more" at bounding box center [1457, 308] width 61 height 21
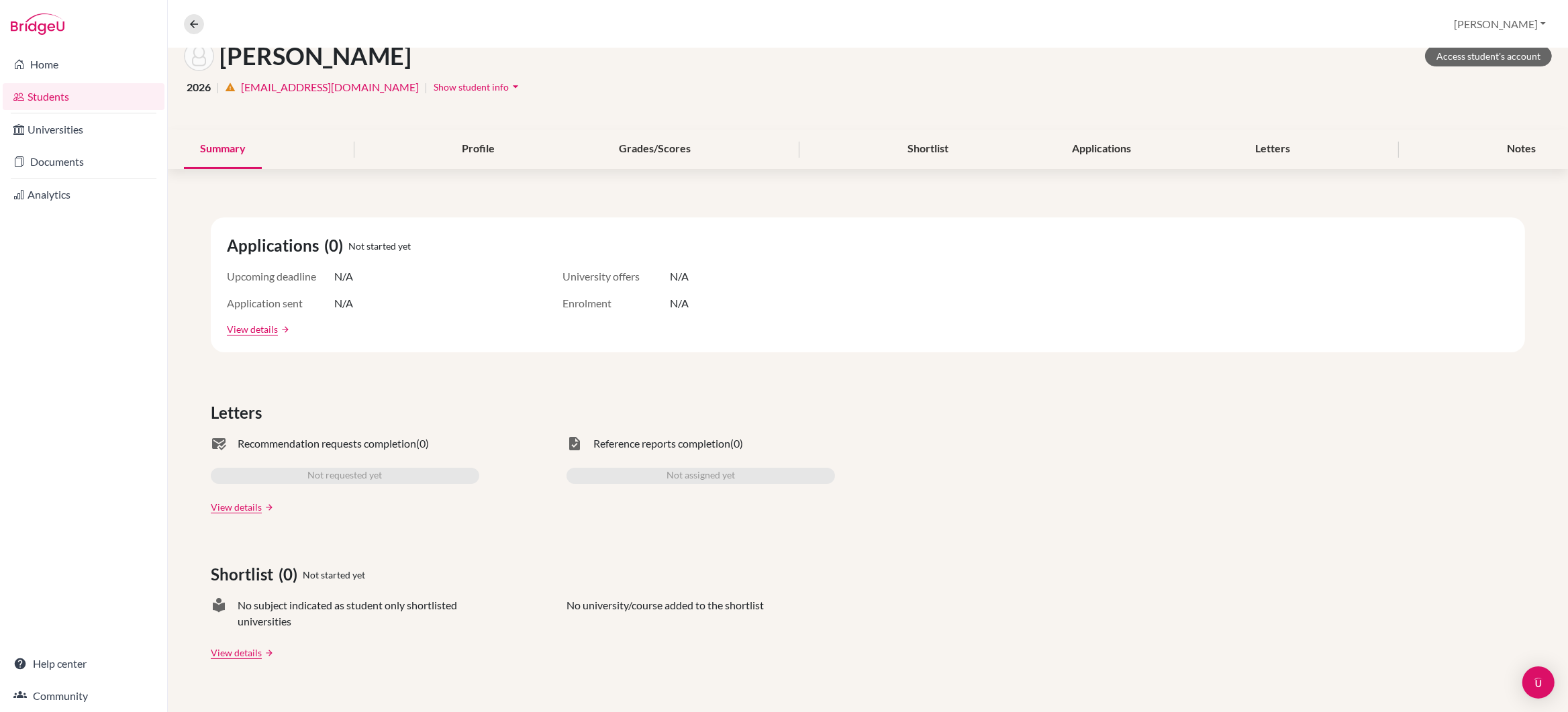
scroll to position [84, 0]
click at [469, 145] on div "Profile" at bounding box center [479, 147] width 65 height 40
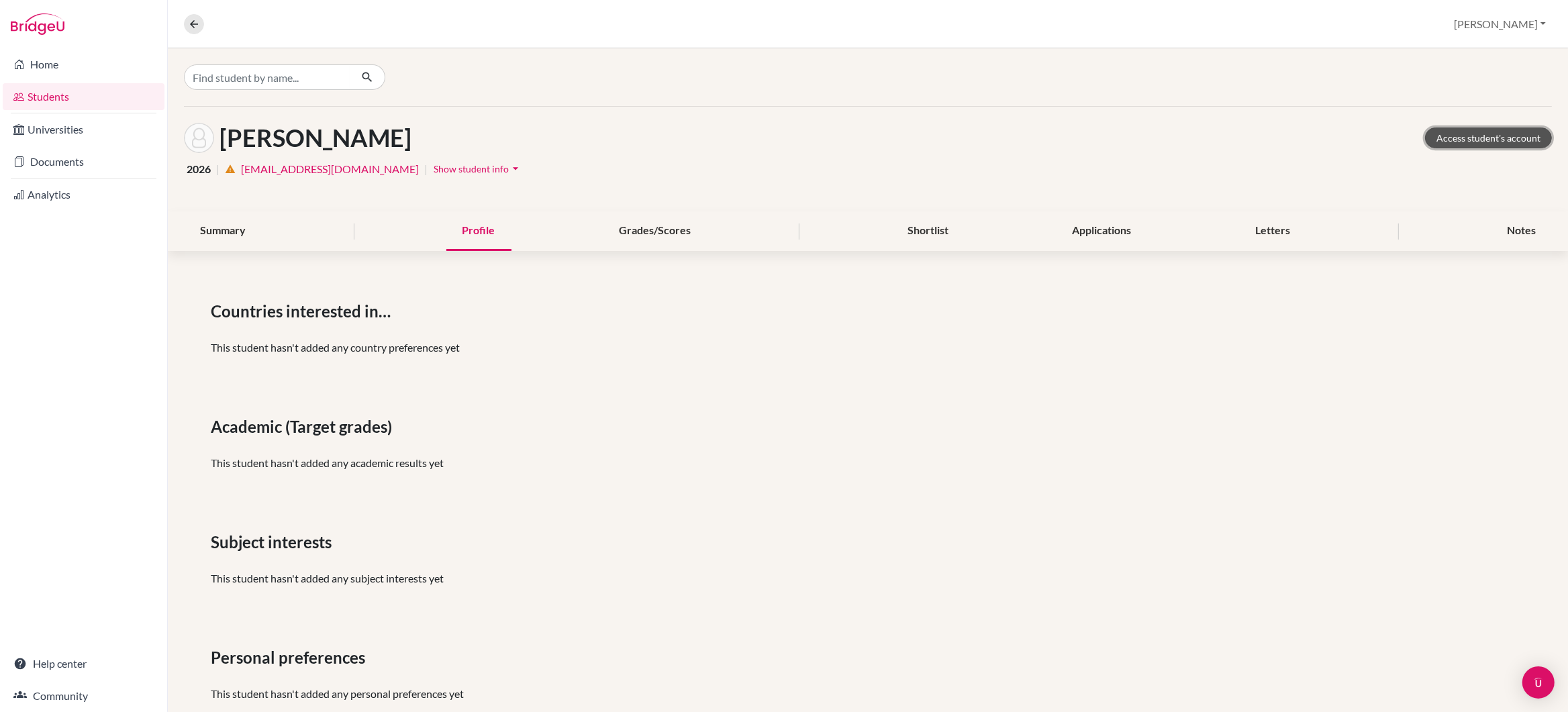
click at [1476, 134] on link "Access student's account" at bounding box center [1488, 138] width 127 height 21
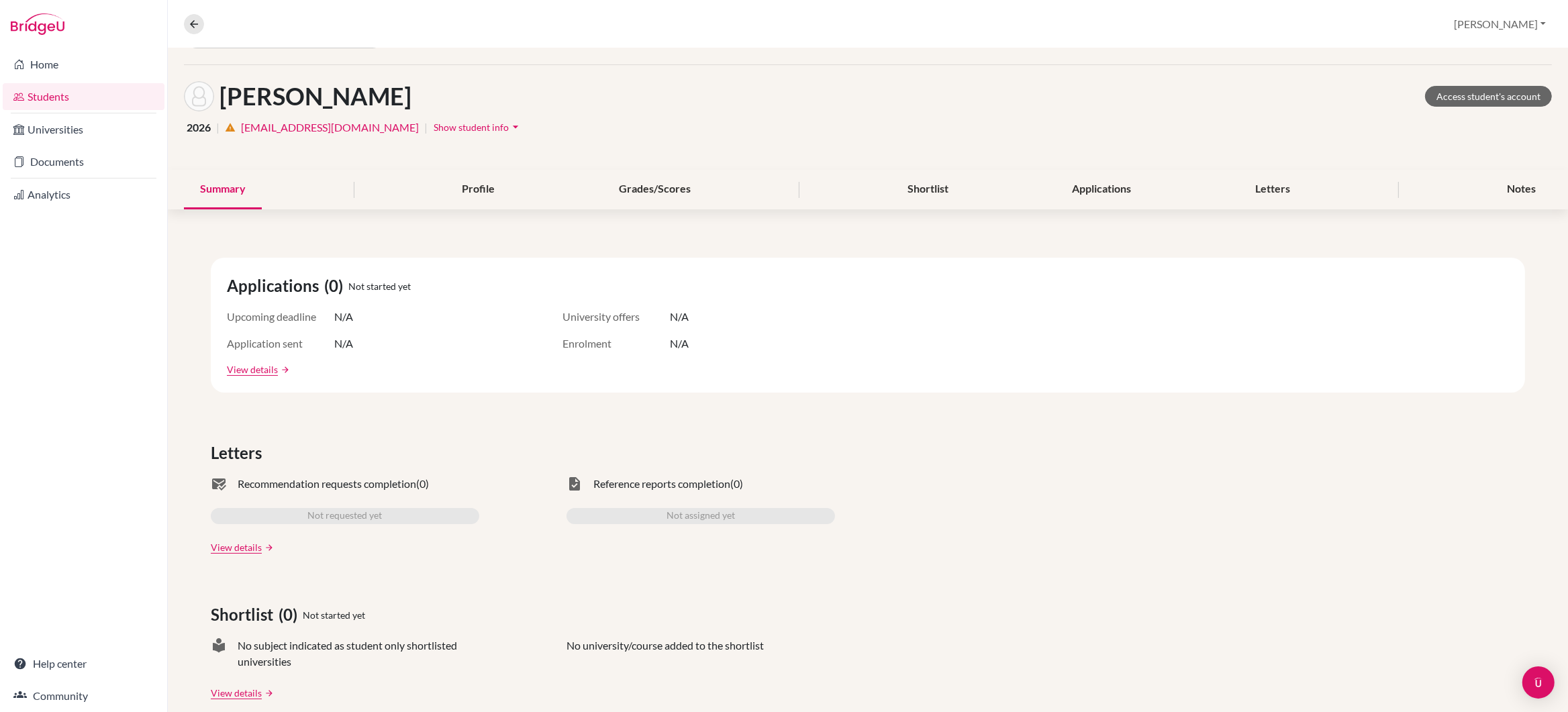
scroll to position [46, 0]
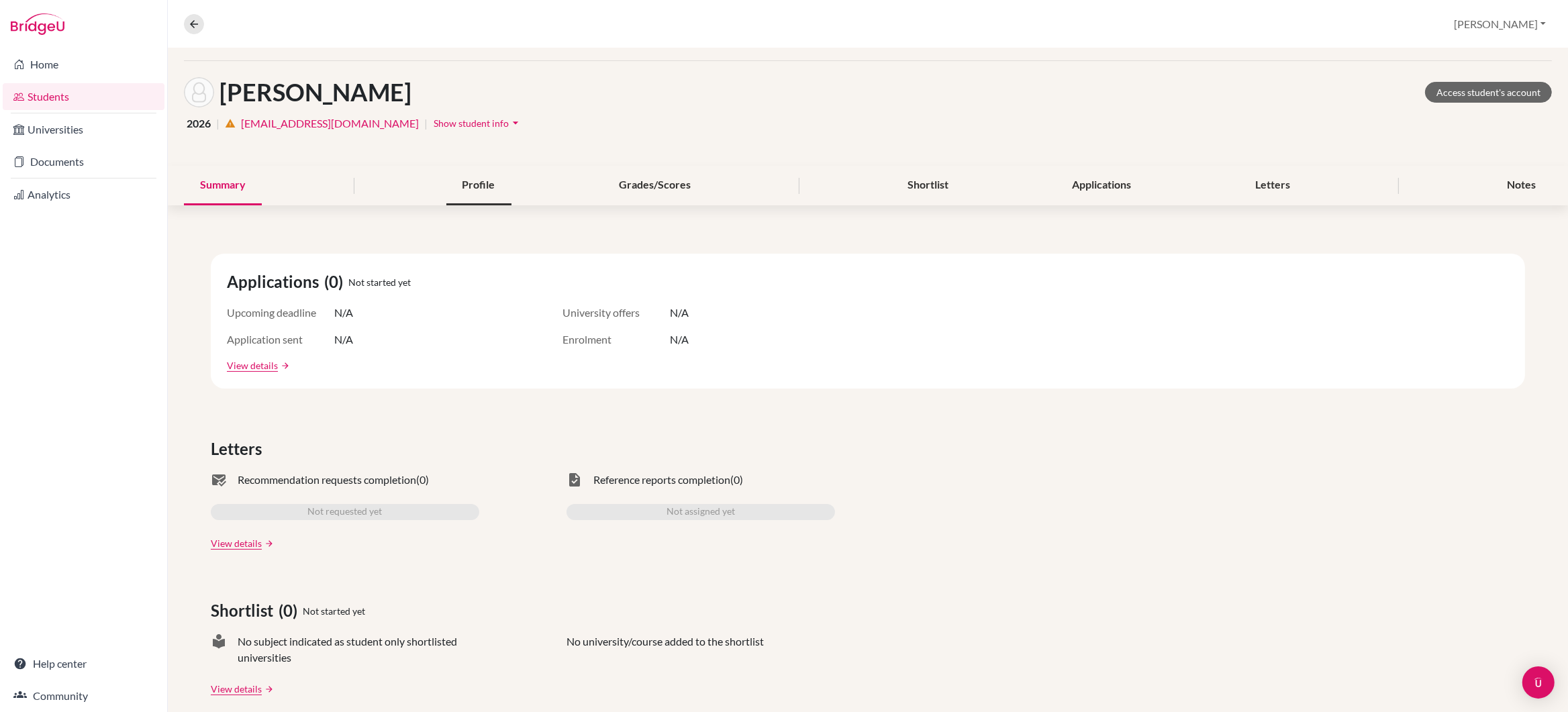
click at [489, 173] on div "Profile" at bounding box center [479, 185] width 65 height 40
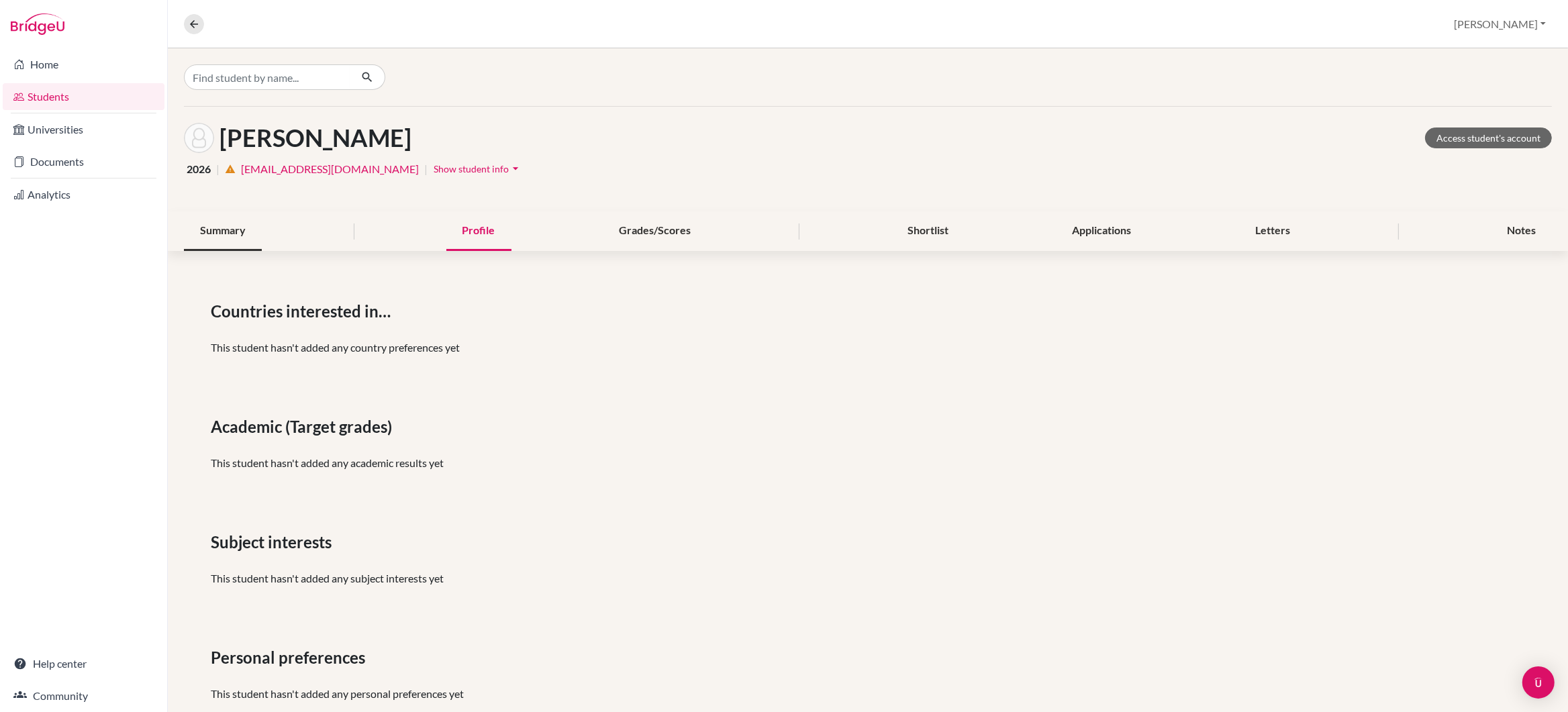
click at [245, 231] on div "Summary" at bounding box center [223, 231] width 77 height 40
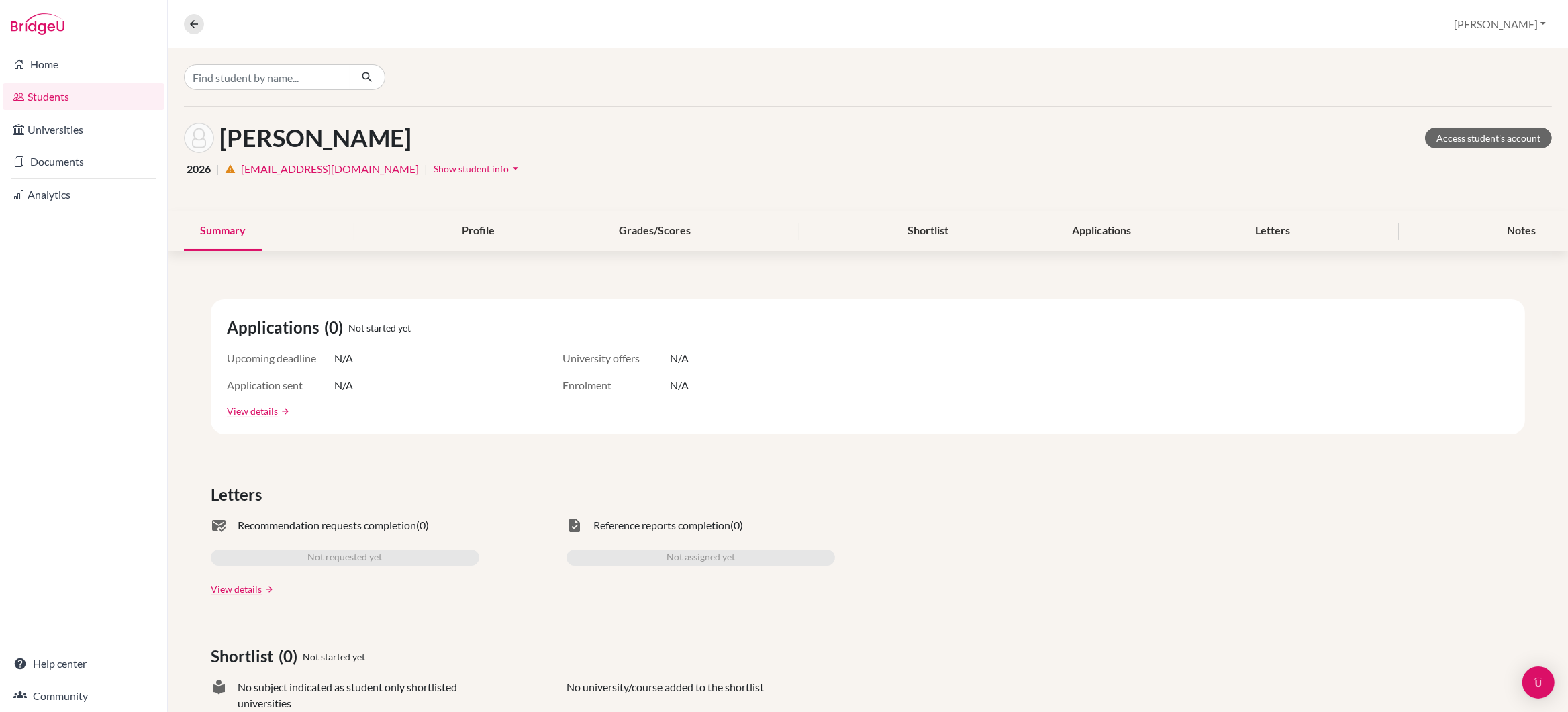
scroll to position [82, 0]
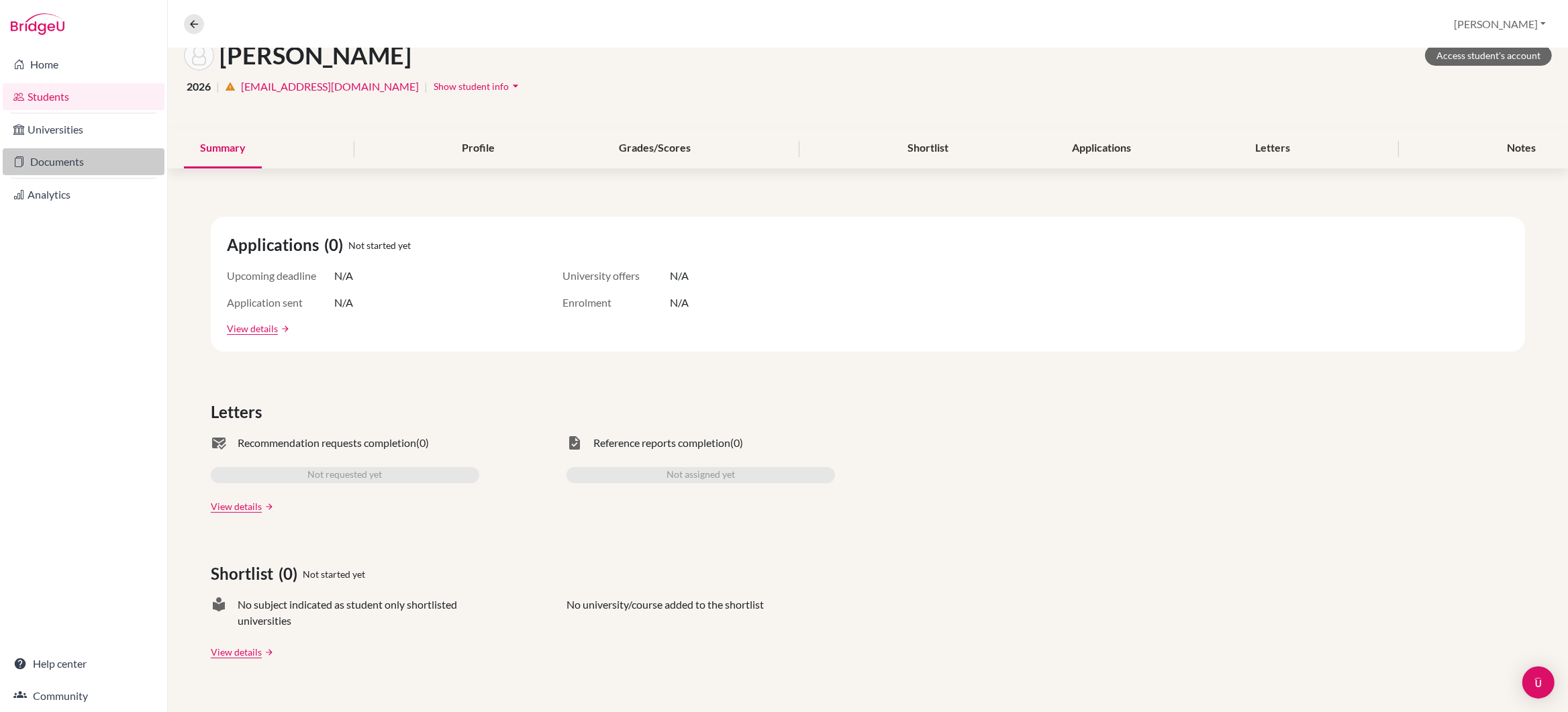
click at [77, 161] on link "Documents" at bounding box center [83, 161] width 161 height 27
